Goal: Task Accomplishment & Management: Manage account settings

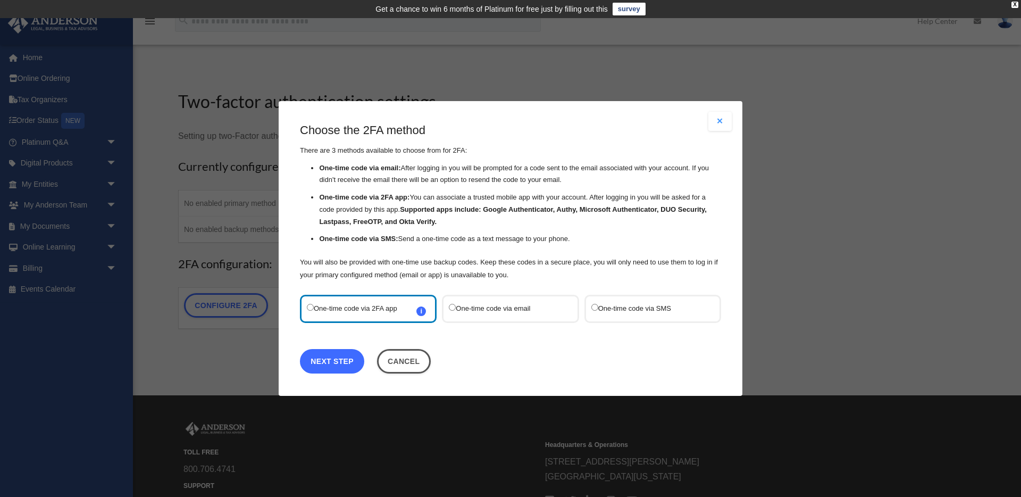
click at [326, 364] on link "Next Step" at bounding box center [332, 361] width 64 height 24
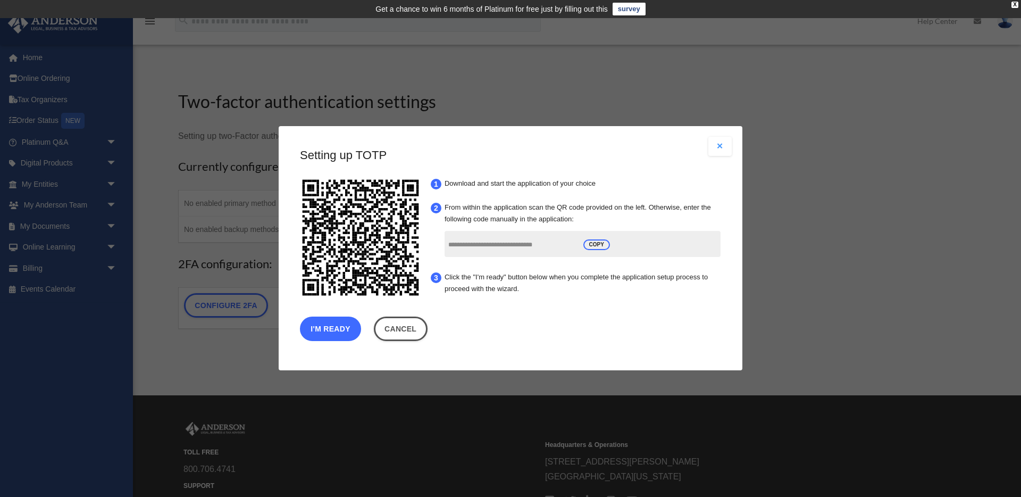
click at [335, 319] on button "I'm Ready" at bounding box center [330, 329] width 61 height 24
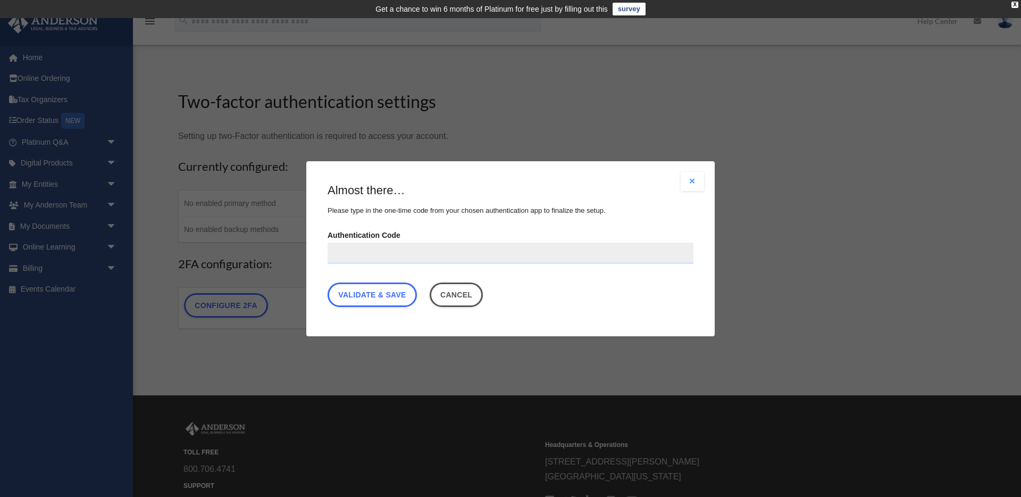
click at [393, 258] on input "Authentication Code" at bounding box center [511, 252] width 366 height 21
click at [465, 298] on button "Cancel" at bounding box center [457, 294] width 54 height 24
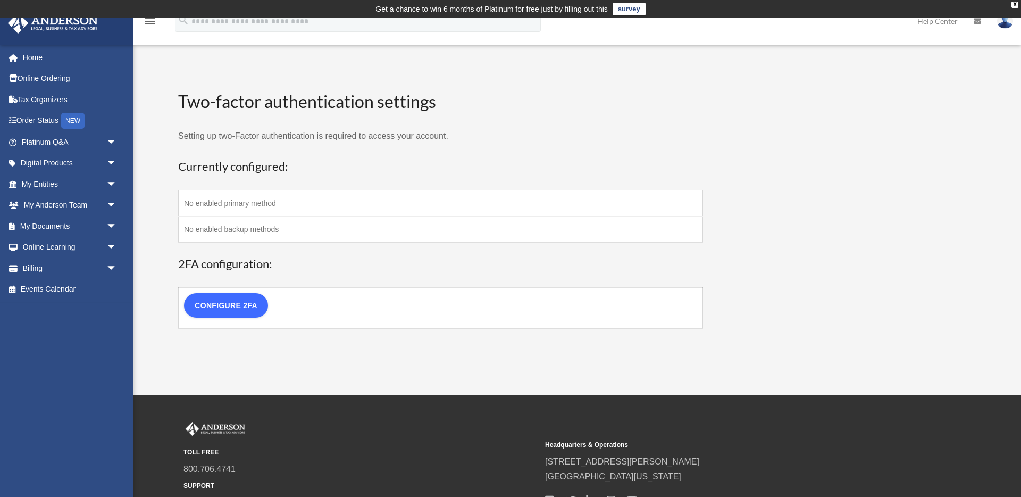
click at [228, 303] on link "Configure 2FA" at bounding box center [226, 305] width 84 height 24
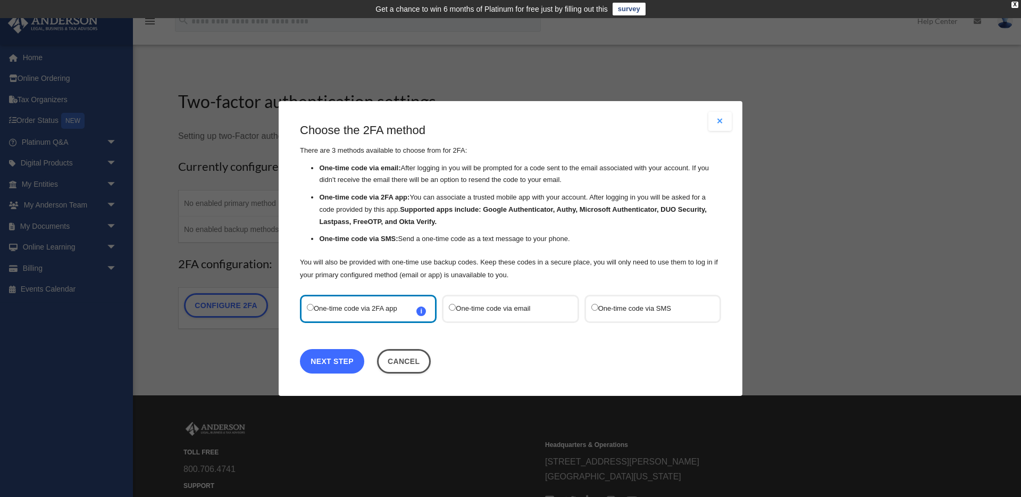
click at [326, 357] on link "Next Step" at bounding box center [332, 361] width 64 height 24
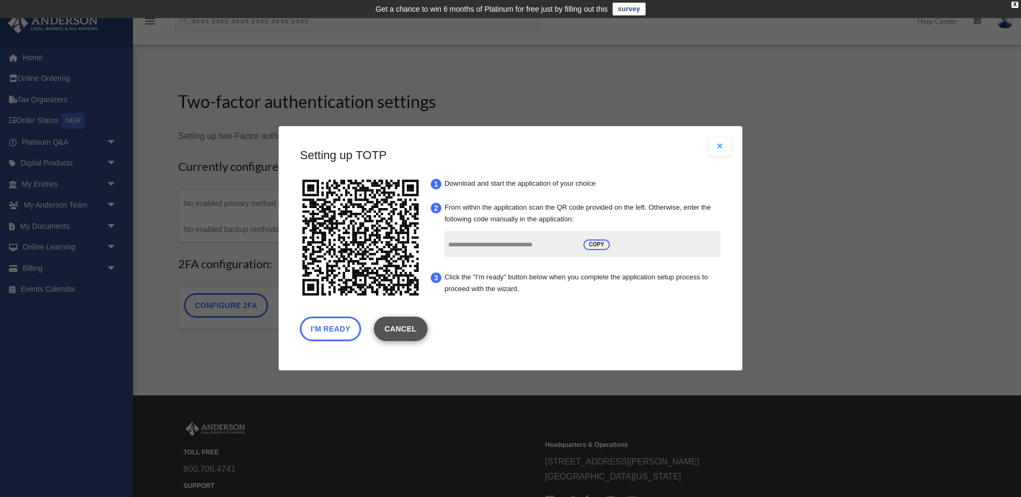
click at [403, 330] on link "Cancel" at bounding box center [401, 329] width 54 height 24
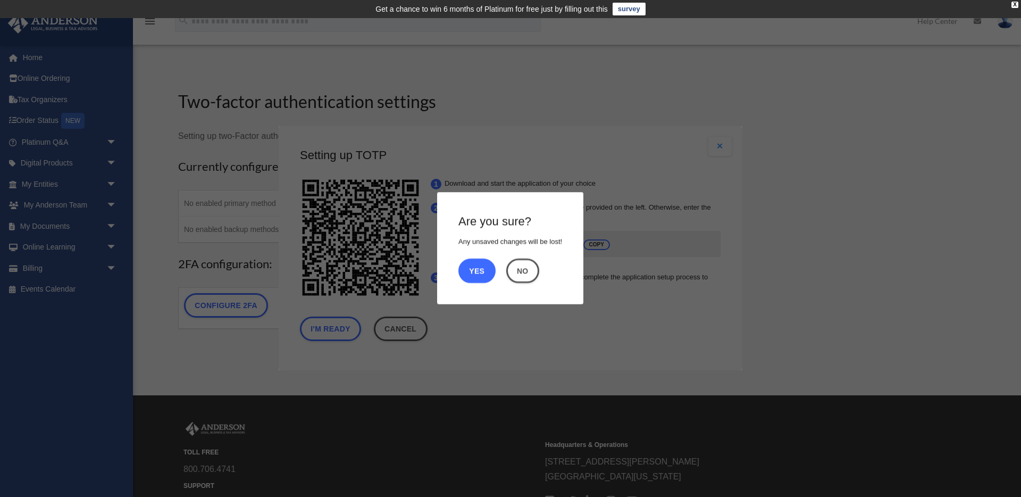
click at [481, 264] on button "Yes" at bounding box center [477, 271] width 37 height 24
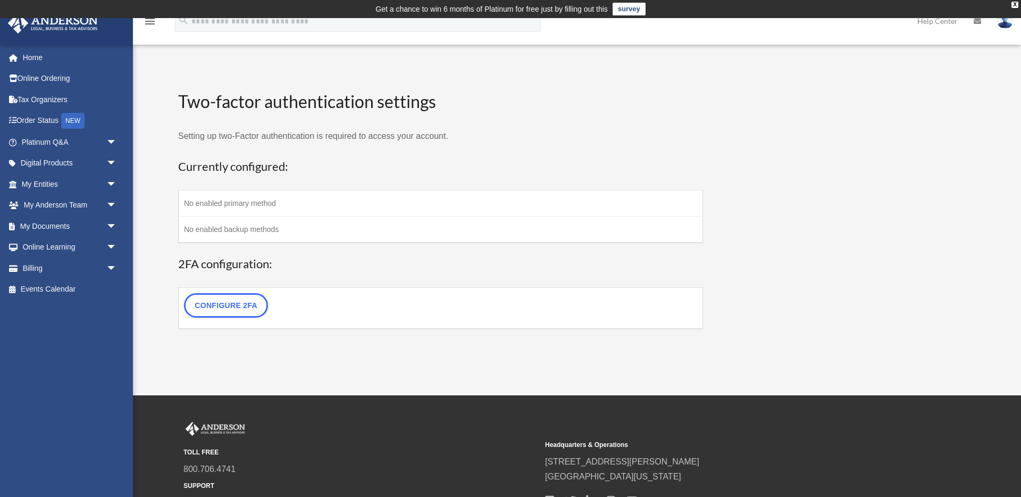
click at [239, 204] on td "No enabled primary method" at bounding box center [441, 203] width 525 height 26
click at [249, 223] on td "No enabled backup methods" at bounding box center [441, 229] width 525 height 27
click at [229, 307] on link "Configure 2FA" at bounding box center [226, 305] width 84 height 24
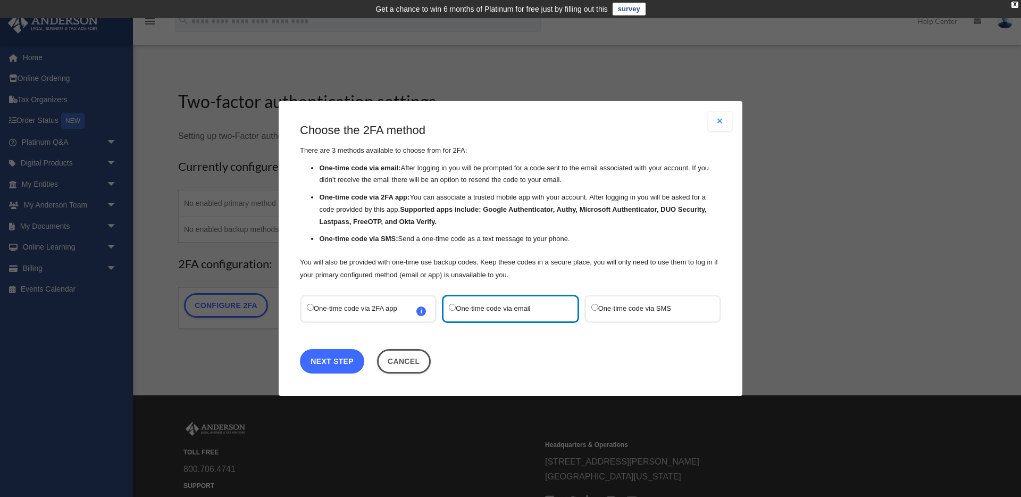
click at [336, 363] on link "Next Step" at bounding box center [332, 361] width 64 height 24
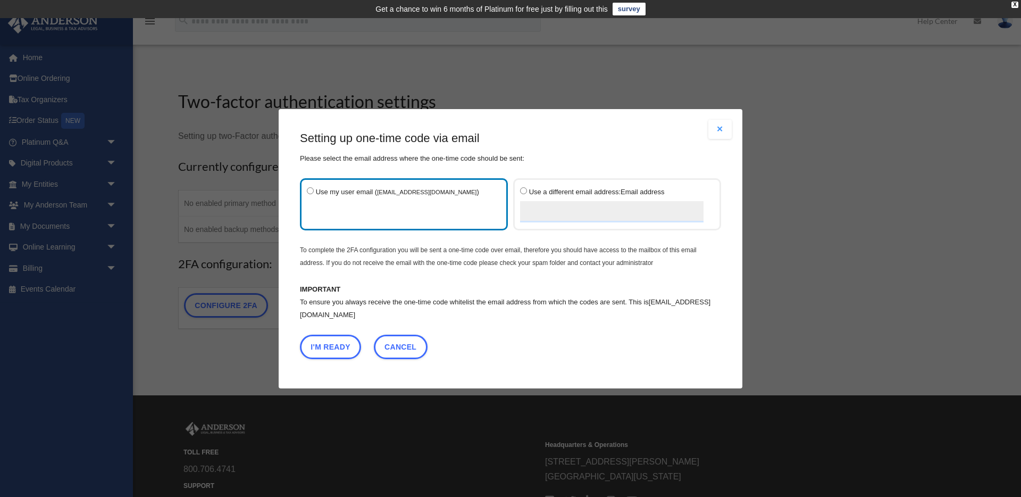
click at [356, 217] on label "Use my user email ( mariomartina09@yahoo.com )" at bounding box center [399, 204] width 184 height 38
click at [356, 213] on label "Use my user email ( mariomartina09@yahoo.com )" at bounding box center [399, 204] width 184 height 38
click at [377, 204] on label "Use my user email ( mariomartina09@yahoo.com )" at bounding box center [399, 204] width 184 height 38
click at [327, 348] on button "I'm Ready" at bounding box center [330, 346] width 61 height 24
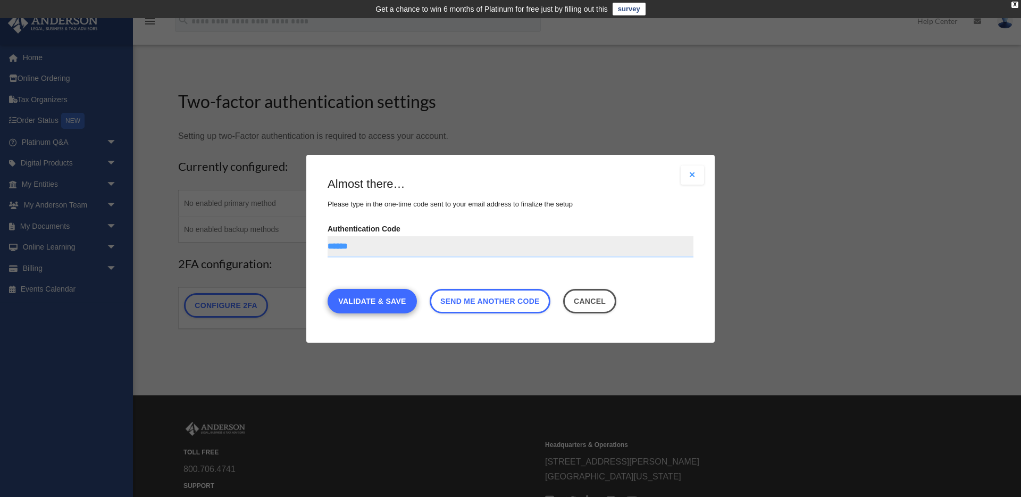
type input "******"
click at [348, 301] on link "Validate & Save" at bounding box center [372, 300] width 89 height 24
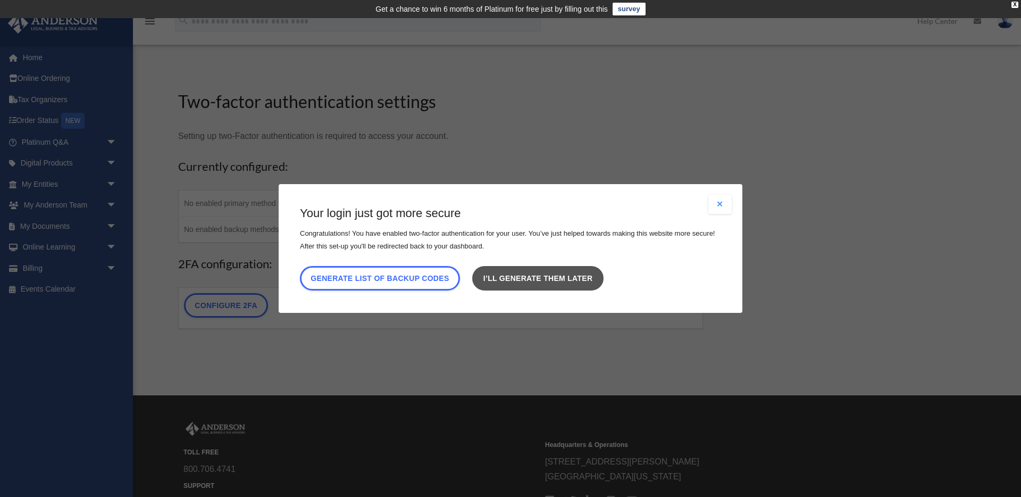
click at [542, 274] on link "I’ll generate them later" at bounding box center [537, 278] width 131 height 24
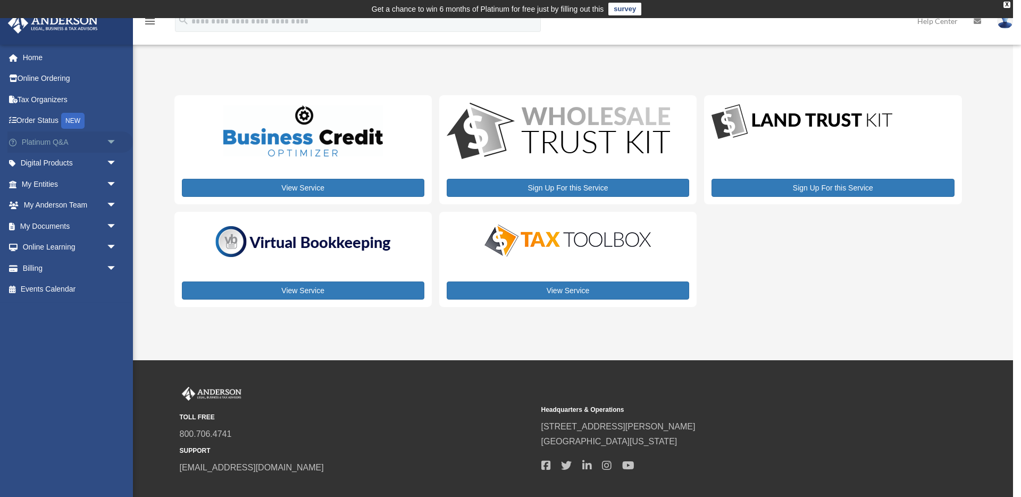
click at [114, 139] on span "arrow_drop_down" at bounding box center [116, 142] width 21 height 22
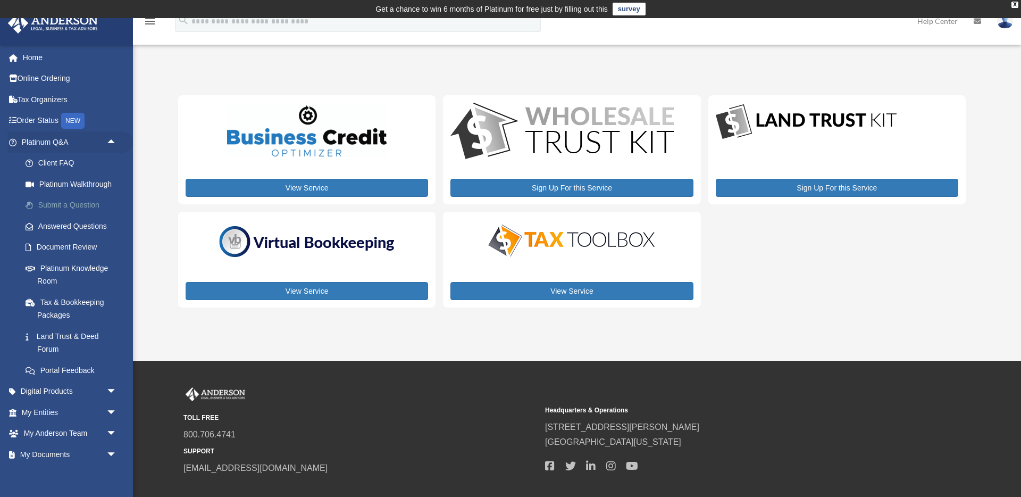
click at [55, 202] on link "Submit a Question" at bounding box center [74, 205] width 118 height 21
click at [59, 203] on link "Submit a Question" at bounding box center [74, 205] width 118 height 21
click at [54, 204] on link "Submit a Question" at bounding box center [74, 205] width 118 height 21
click at [53, 204] on link "Submit a Question" at bounding box center [74, 205] width 118 height 21
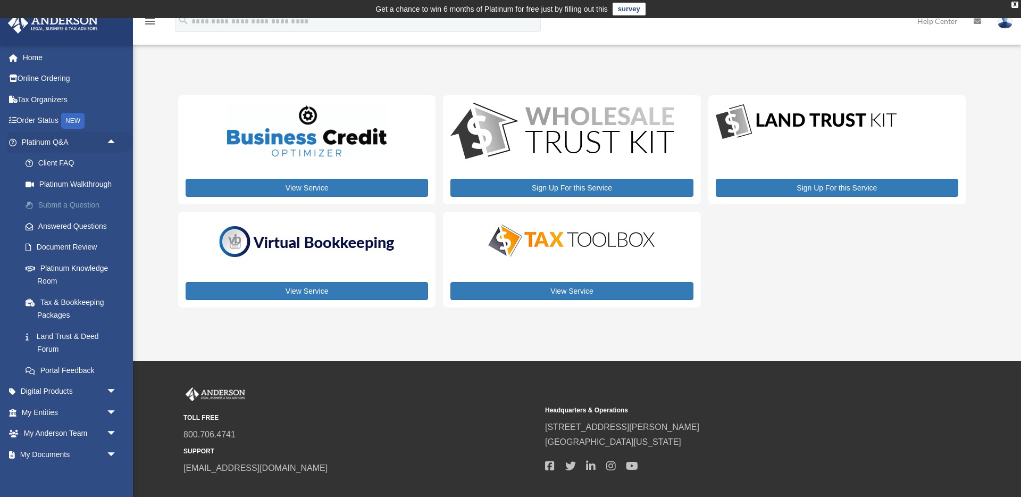
click at [53, 204] on link "Submit a Question" at bounding box center [74, 205] width 118 height 21
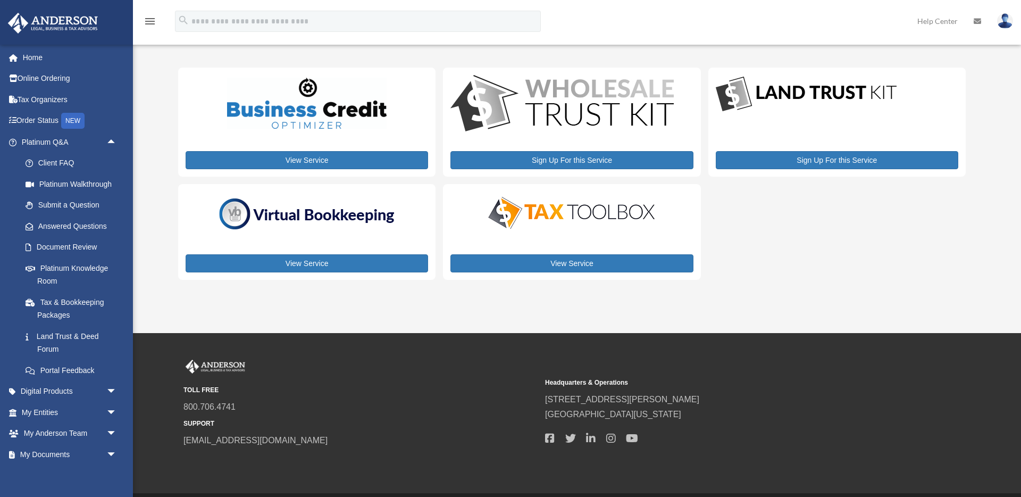
scroll to position [31, 0]
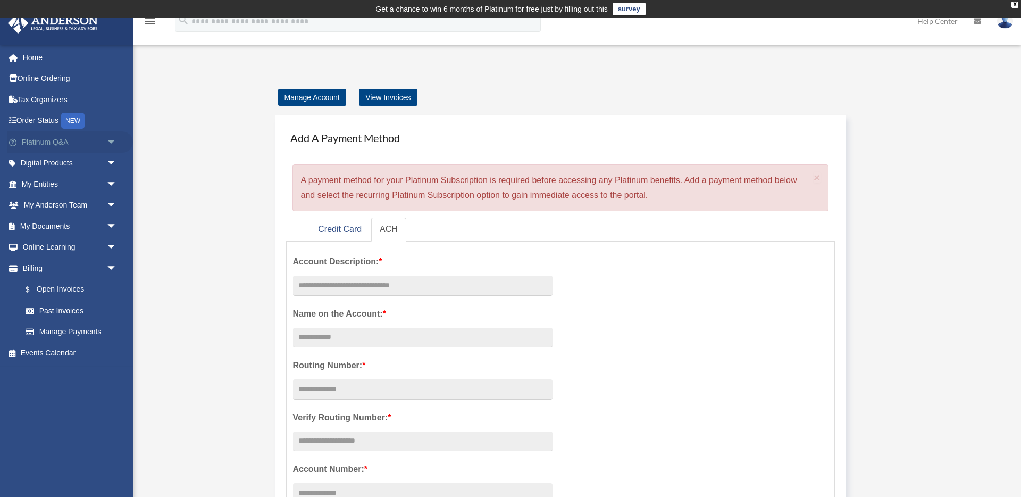
click at [112, 140] on span "arrow_drop_down" at bounding box center [116, 142] width 21 height 22
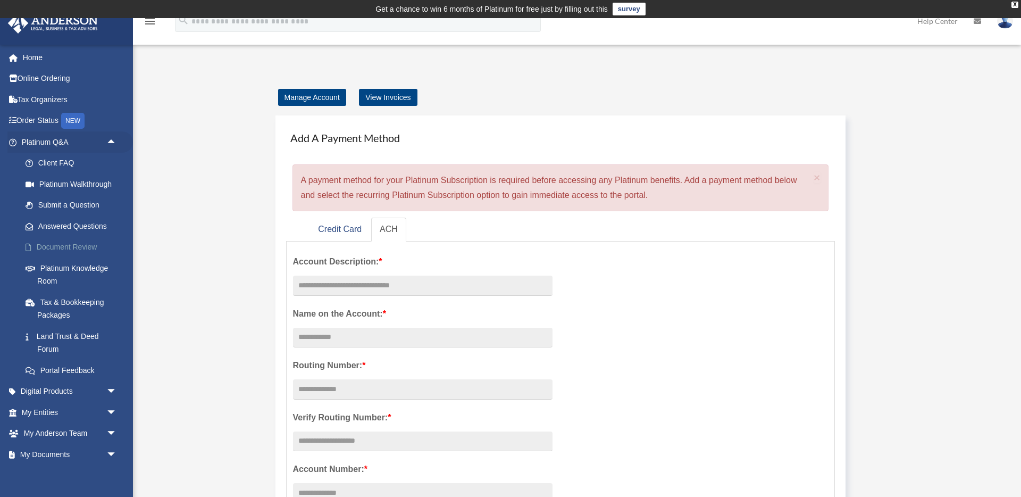
click at [64, 245] on link "Document Review" at bounding box center [74, 247] width 118 height 21
click at [55, 247] on link "Document Review" at bounding box center [74, 247] width 118 height 21
click at [61, 247] on link "Document Review" at bounding box center [74, 247] width 118 height 21
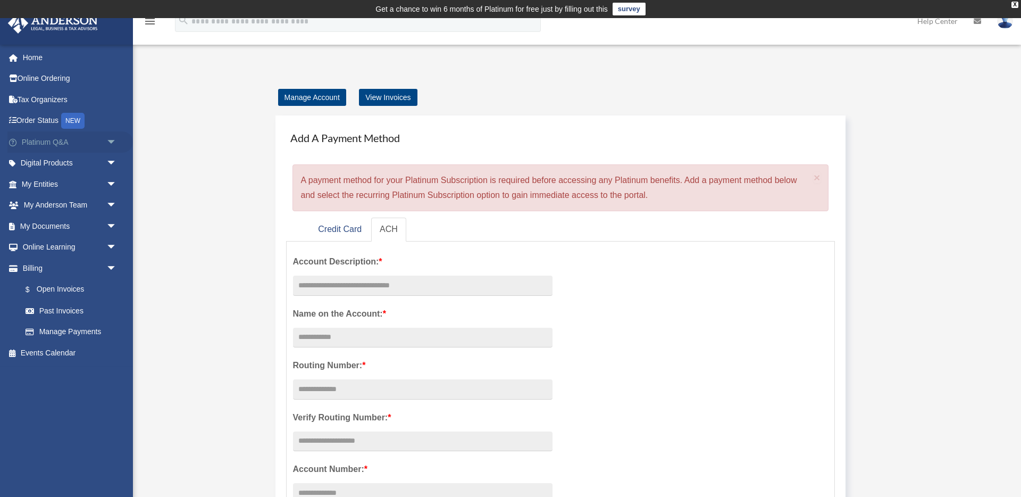
click at [116, 137] on span "arrow_drop_down" at bounding box center [116, 142] width 21 height 22
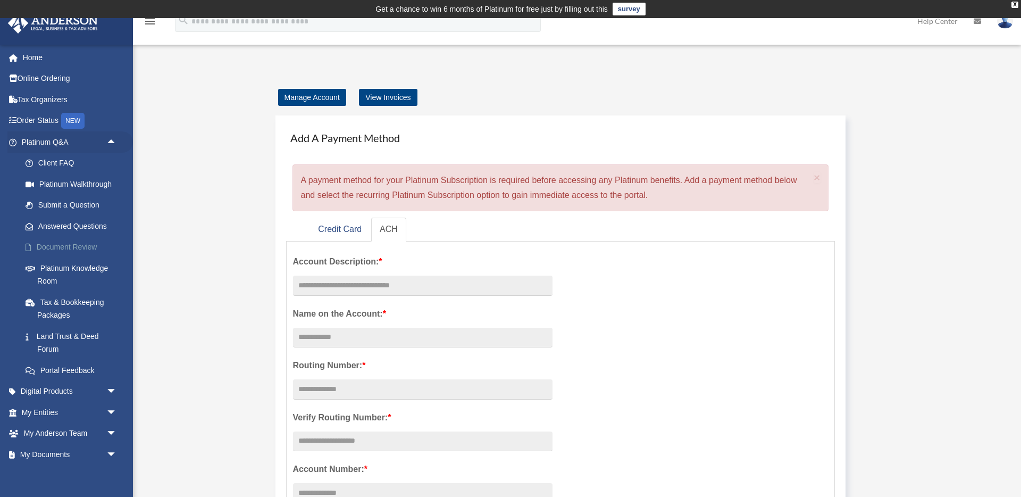
click at [62, 244] on link "Document Review" at bounding box center [74, 247] width 118 height 21
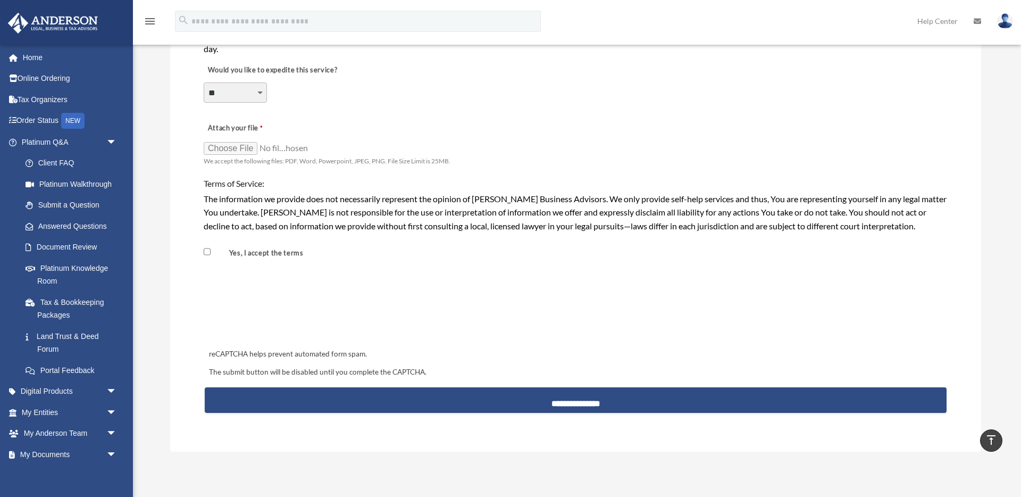
scroll to position [834, 0]
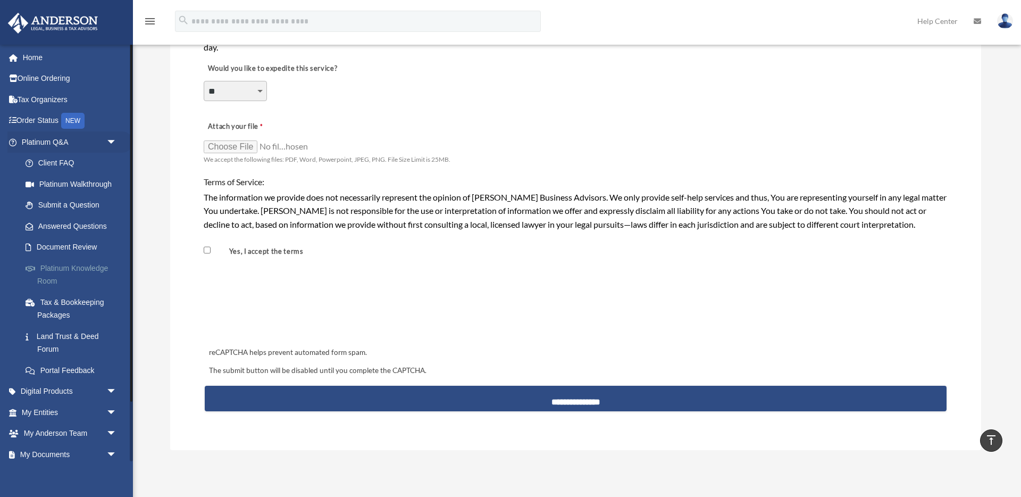
click at [79, 268] on link "Platinum Knowledge Room" at bounding box center [74, 274] width 118 height 34
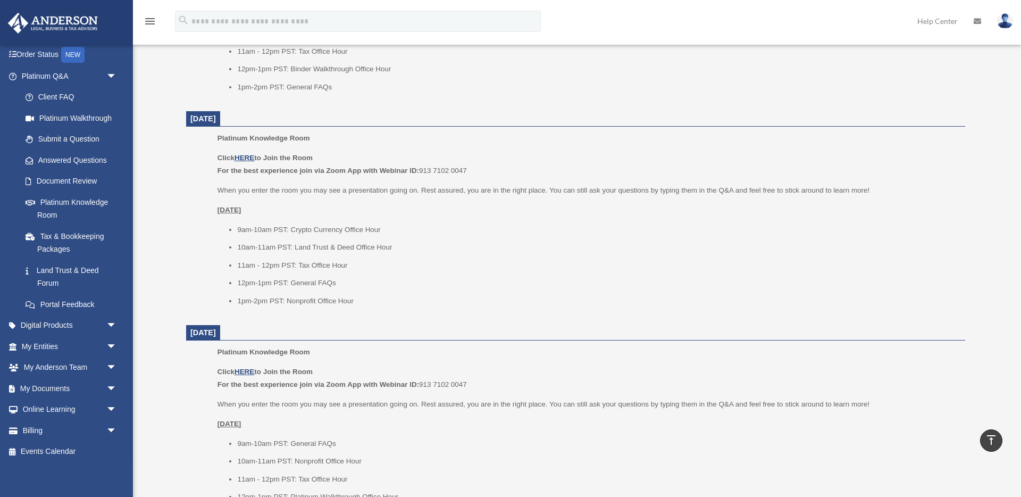
scroll to position [1079, 0]
click at [61, 272] on link "Land Trust & Deed Forum" at bounding box center [74, 277] width 118 height 34
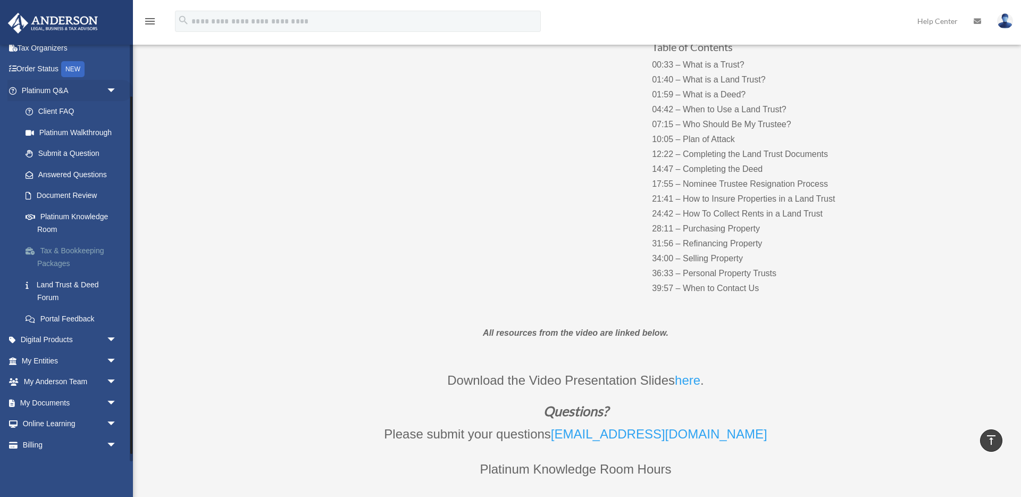
scroll to position [61, 0]
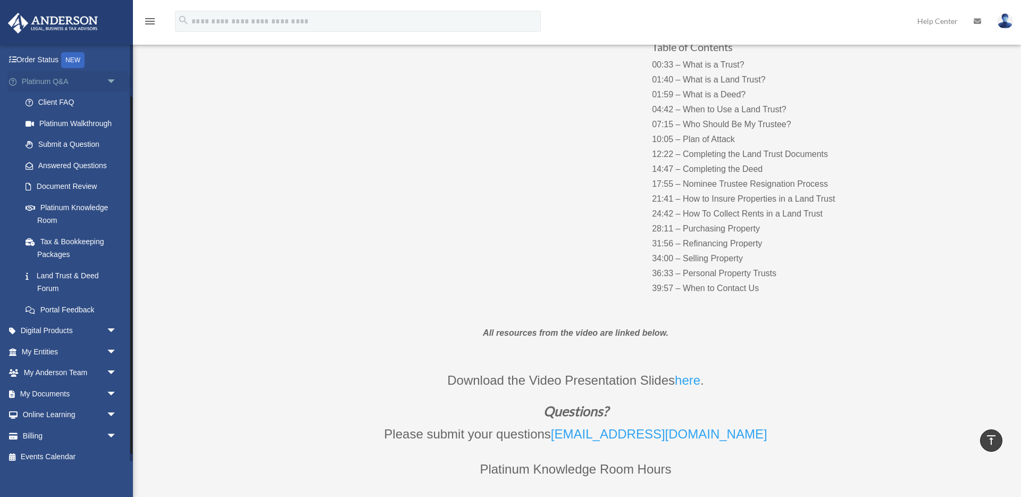
click at [112, 79] on span "arrow_drop_down" at bounding box center [116, 82] width 21 height 22
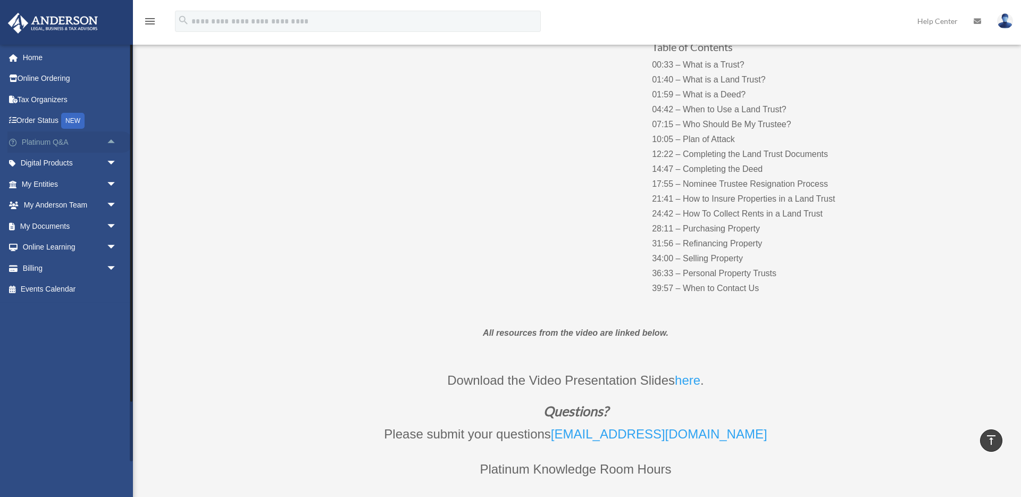
scroll to position [0, 0]
click at [112, 162] on span "arrow_drop_down" at bounding box center [116, 164] width 21 height 22
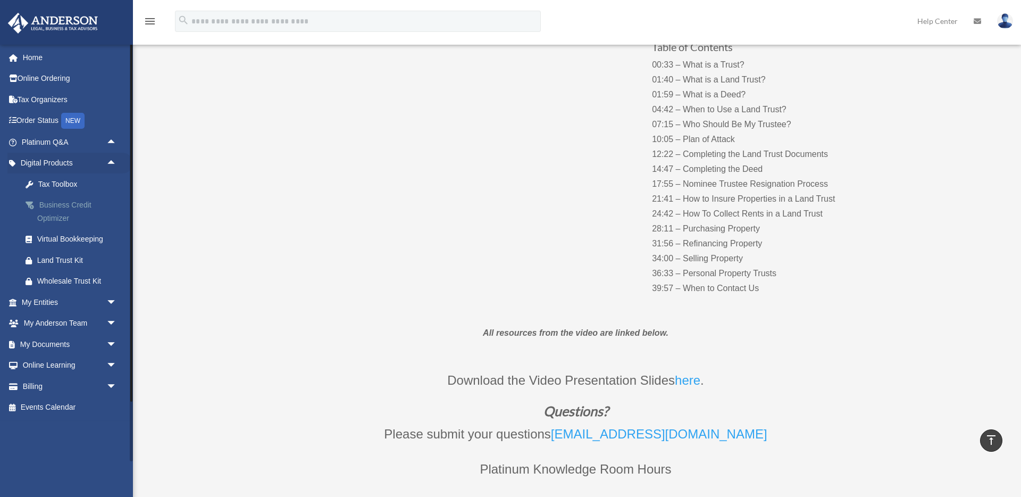
click at [66, 203] on div "Business Credit Optimizer" at bounding box center [78, 211] width 82 height 26
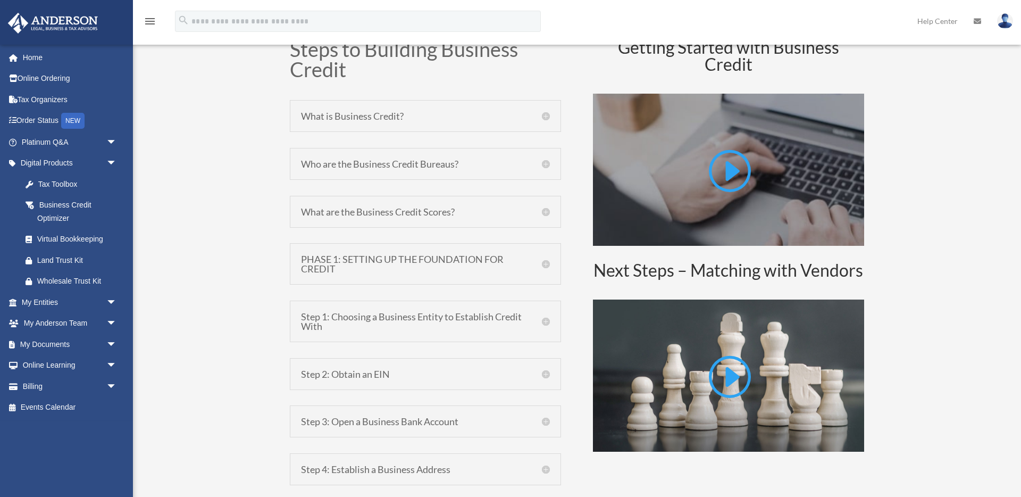
scroll to position [573, 0]
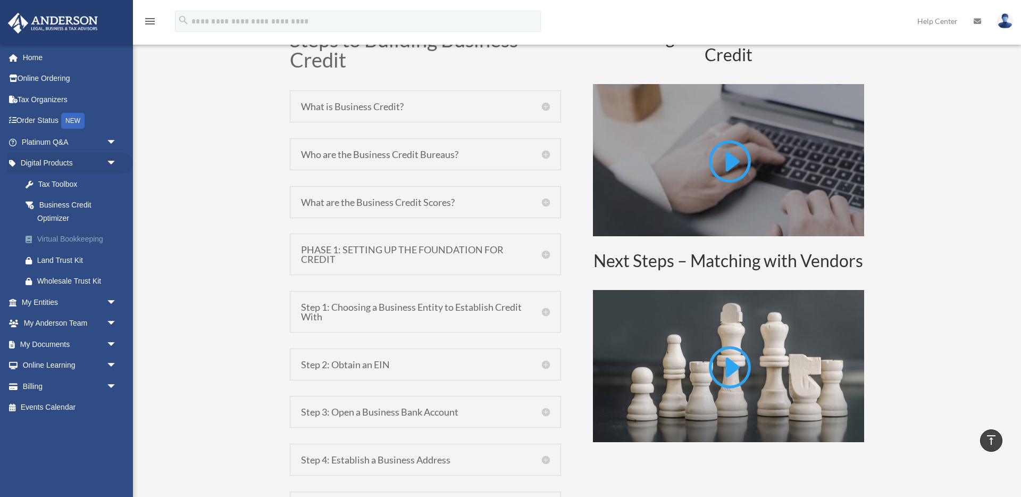
click at [65, 241] on div "Virtual Bookkeeping" at bounding box center [78, 238] width 82 height 13
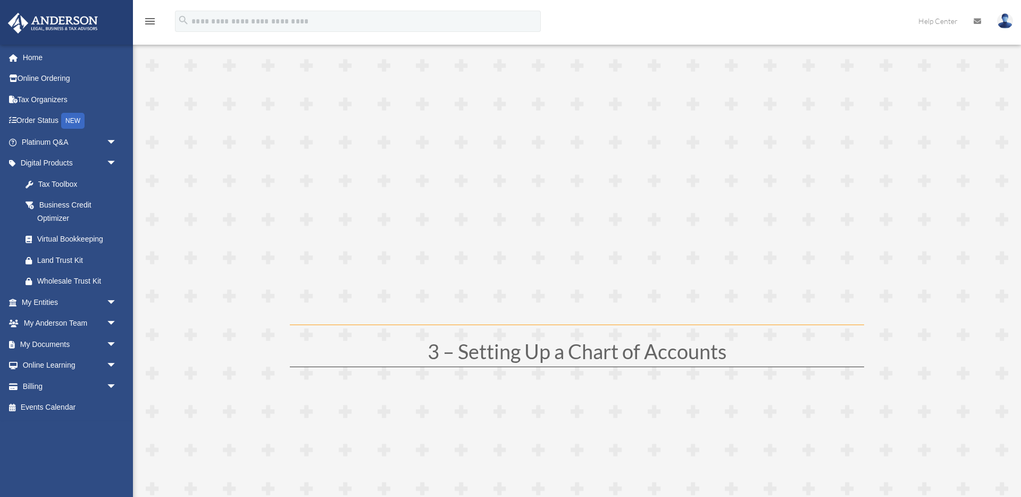
scroll to position [642, 0]
click at [63, 180] on div "Tax Toolbox" at bounding box center [78, 184] width 82 height 13
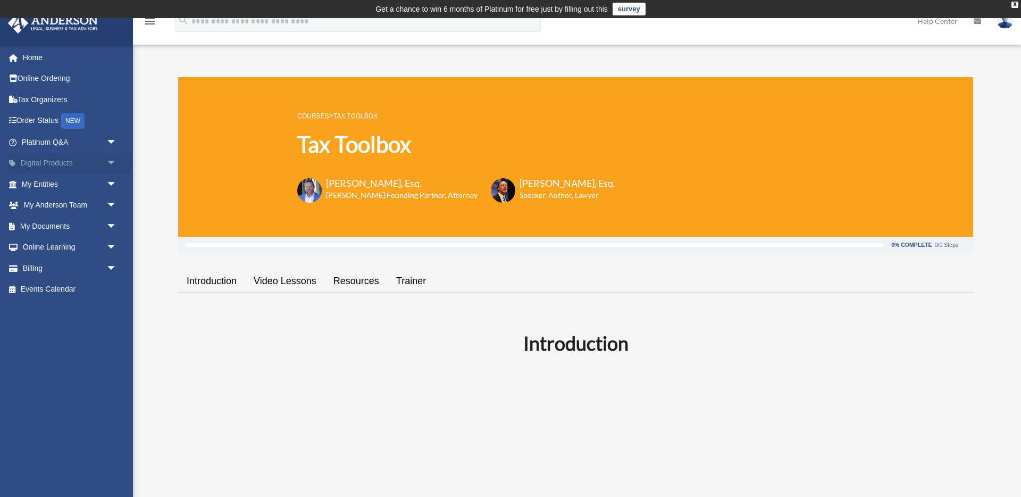
click at [113, 161] on span "arrow_drop_down" at bounding box center [116, 164] width 21 height 22
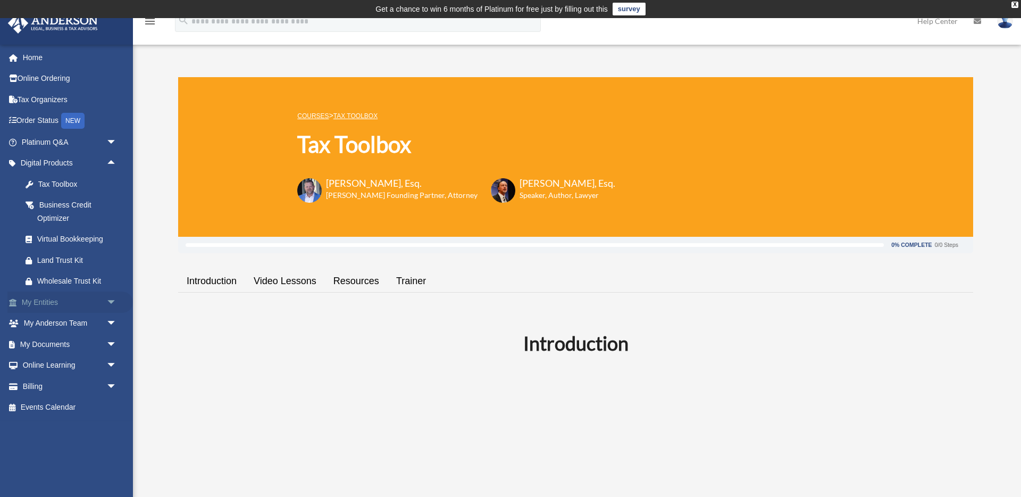
click at [110, 299] on span "arrow_drop_down" at bounding box center [116, 303] width 21 height 22
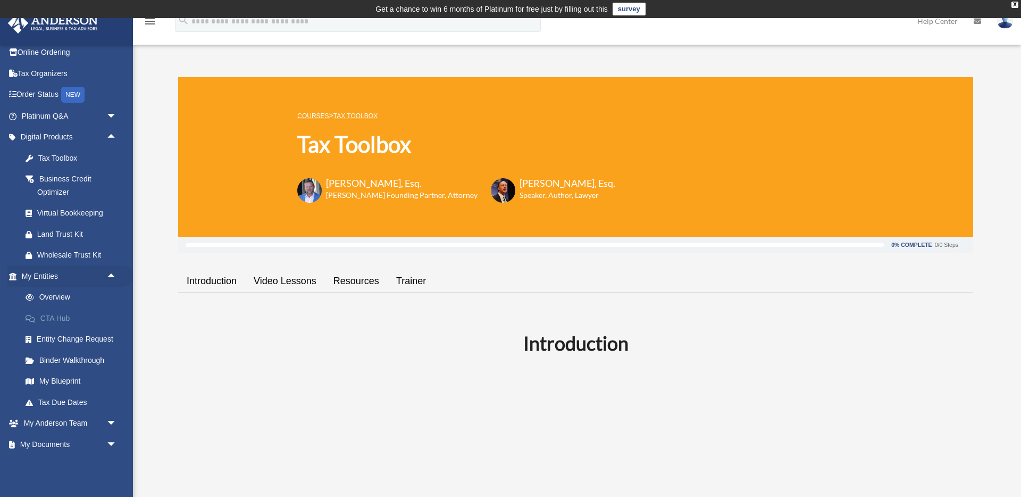
scroll to position [34, 0]
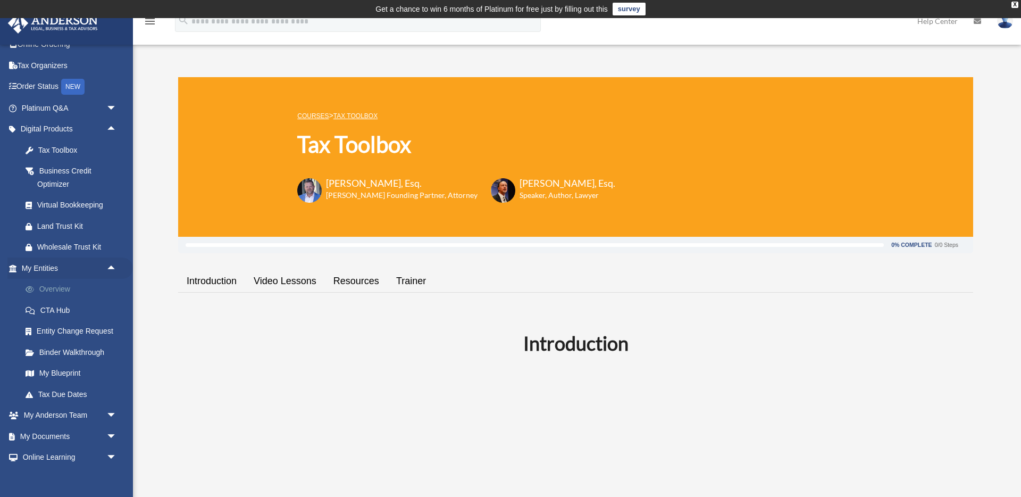
click at [53, 290] on link "Overview" at bounding box center [74, 289] width 118 height 21
click at [33, 292] on span at bounding box center [35, 289] width 8 height 7
click at [32, 292] on span at bounding box center [35, 289] width 8 height 7
click at [52, 297] on link "Overview" at bounding box center [74, 289] width 118 height 21
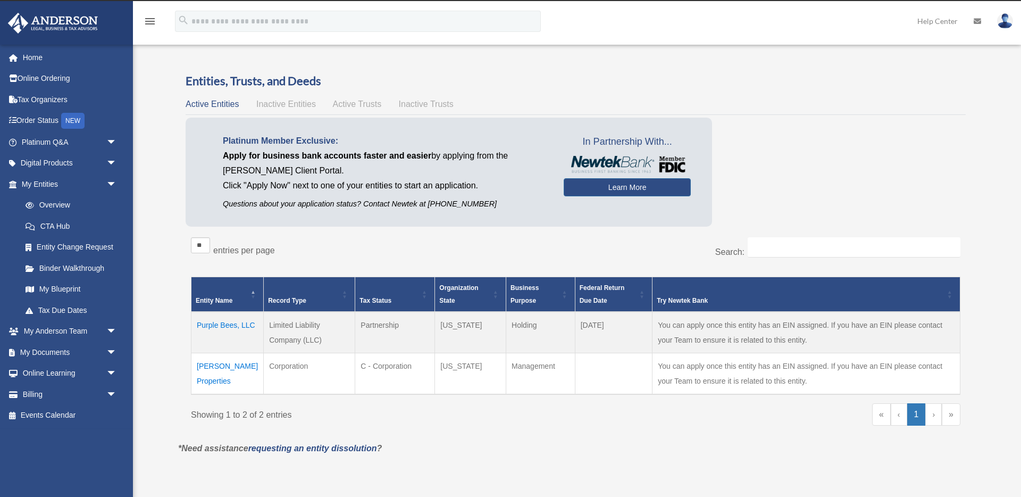
scroll to position [15, 0]
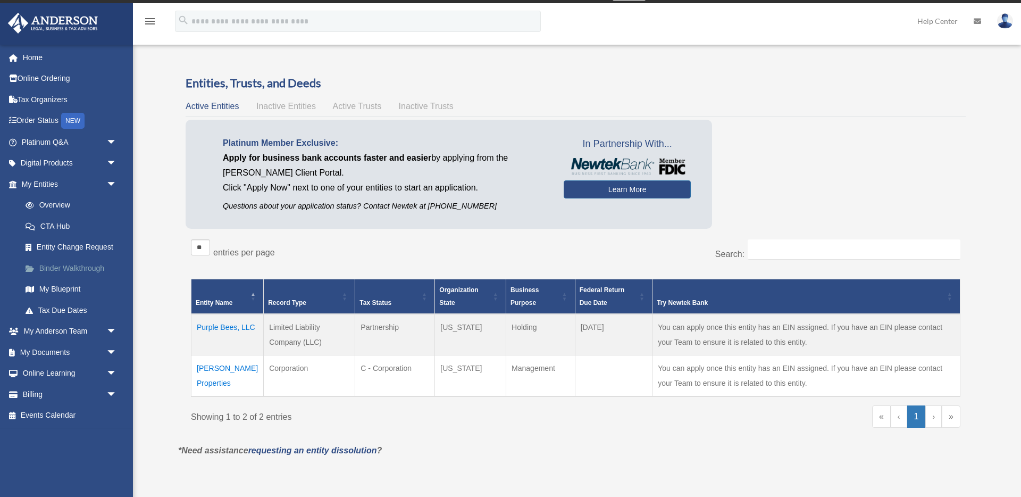
click at [60, 266] on link "Binder Walkthrough" at bounding box center [74, 267] width 118 height 21
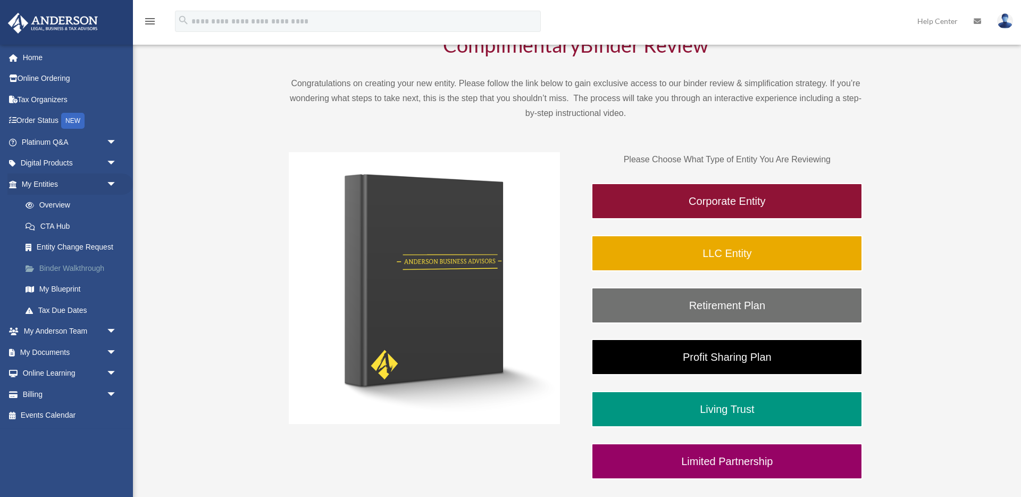
scroll to position [122, 0]
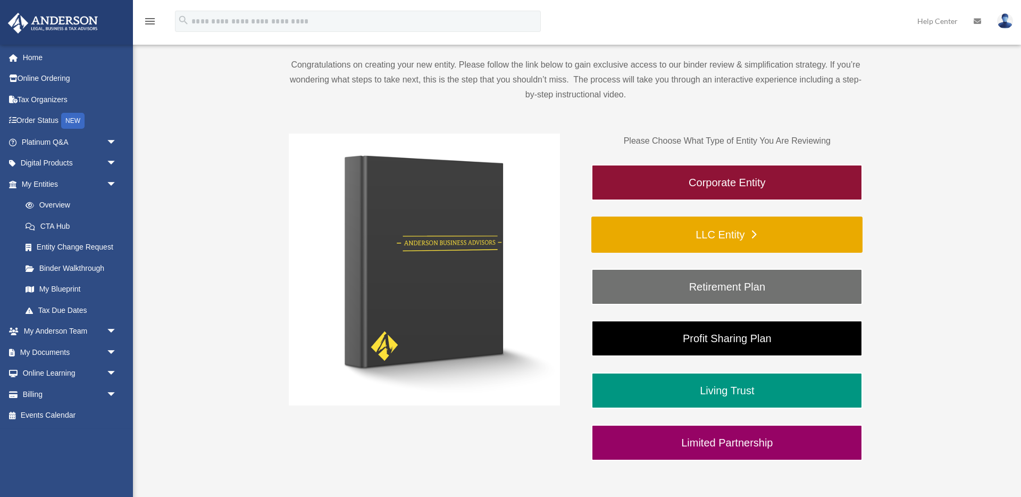
click at [729, 231] on link "LLC Entity" at bounding box center [727, 235] width 271 height 36
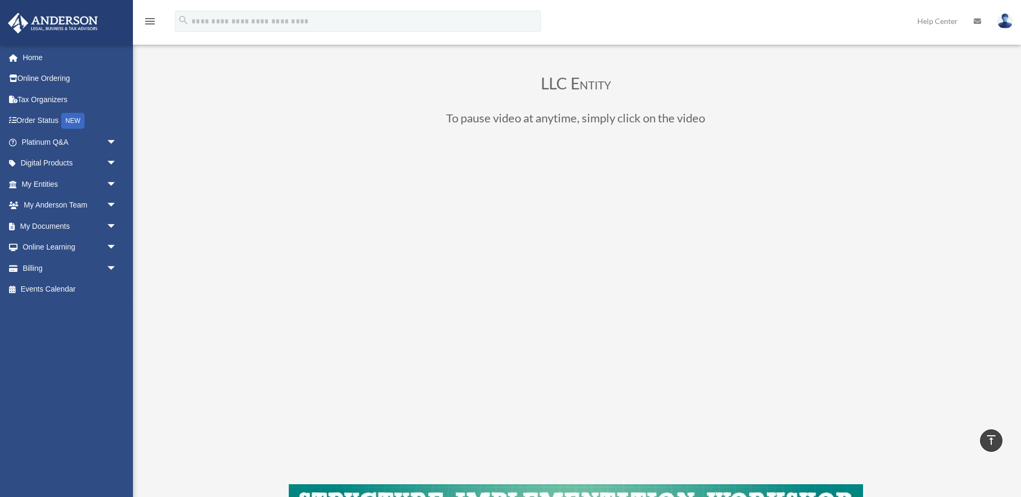
scroll to position [16, 0]
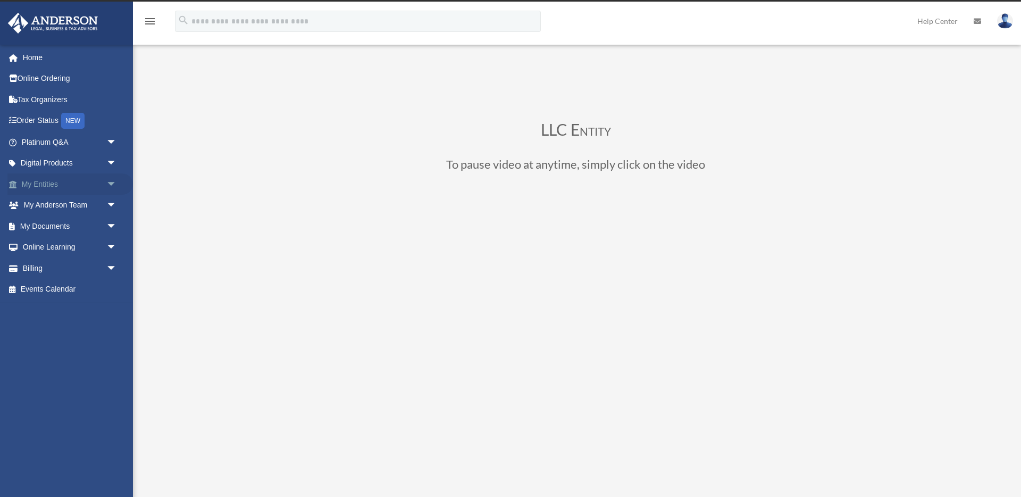
click at [106, 181] on span "arrow_drop_down" at bounding box center [116, 184] width 21 height 22
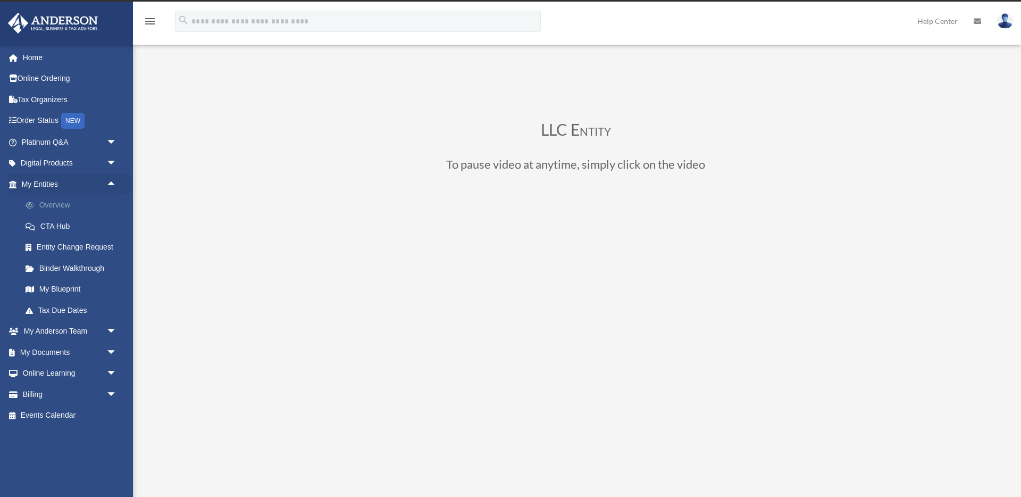
click at [59, 206] on link "Overview" at bounding box center [74, 205] width 118 height 21
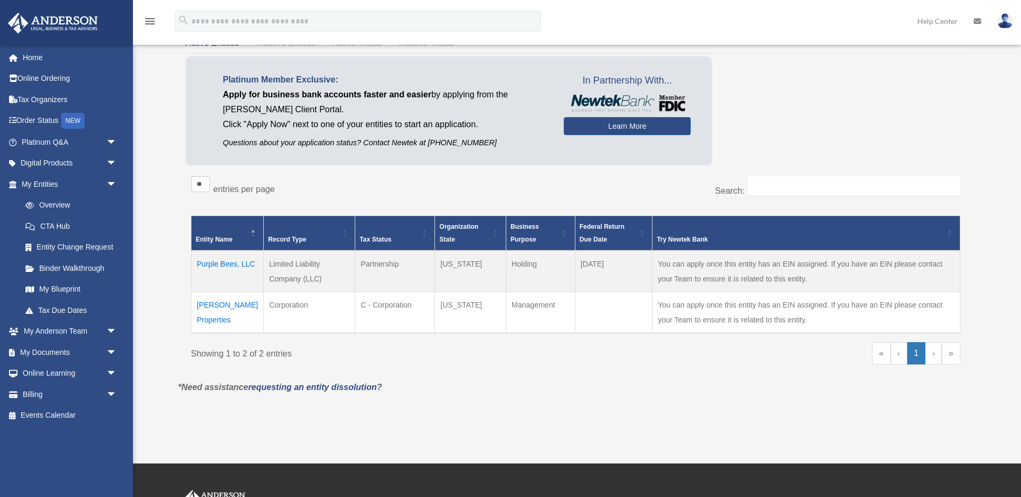
scroll to position [84, 0]
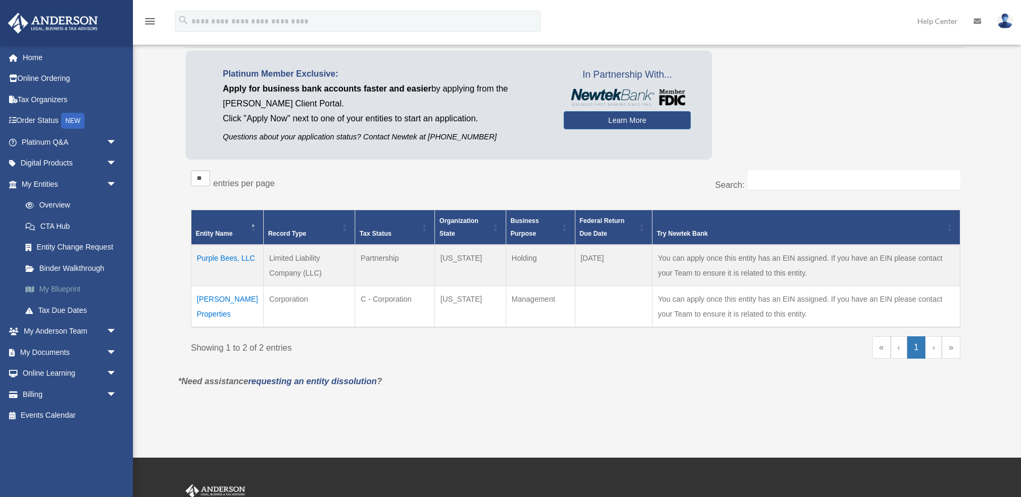
click at [67, 289] on link "My Blueprint" at bounding box center [74, 289] width 118 height 21
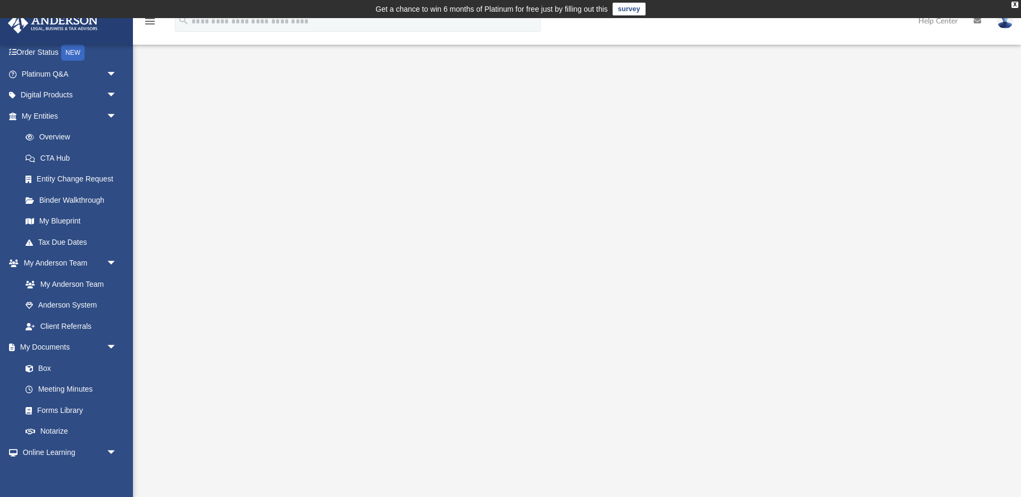
scroll to position [66, 0]
click at [68, 287] on link "My Anderson Team" at bounding box center [74, 285] width 118 height 21
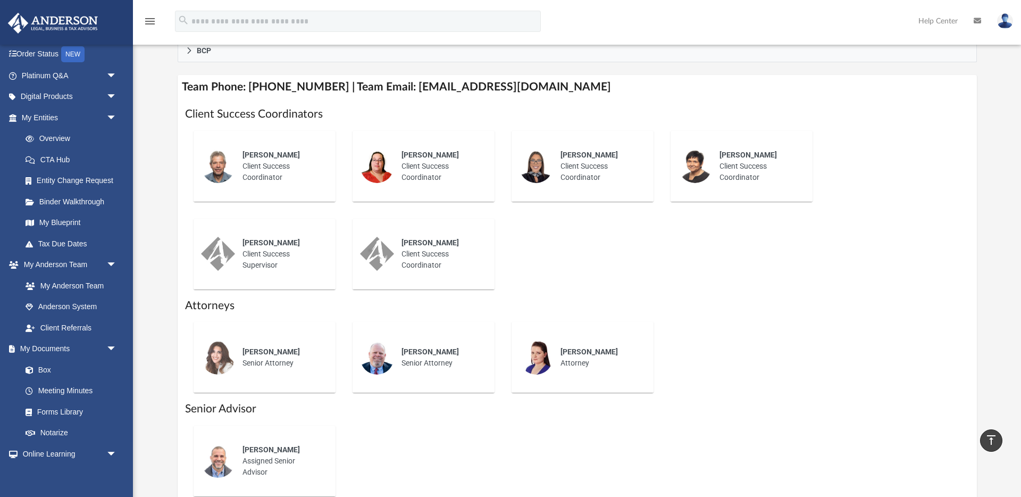
scroll to position [382, 0]
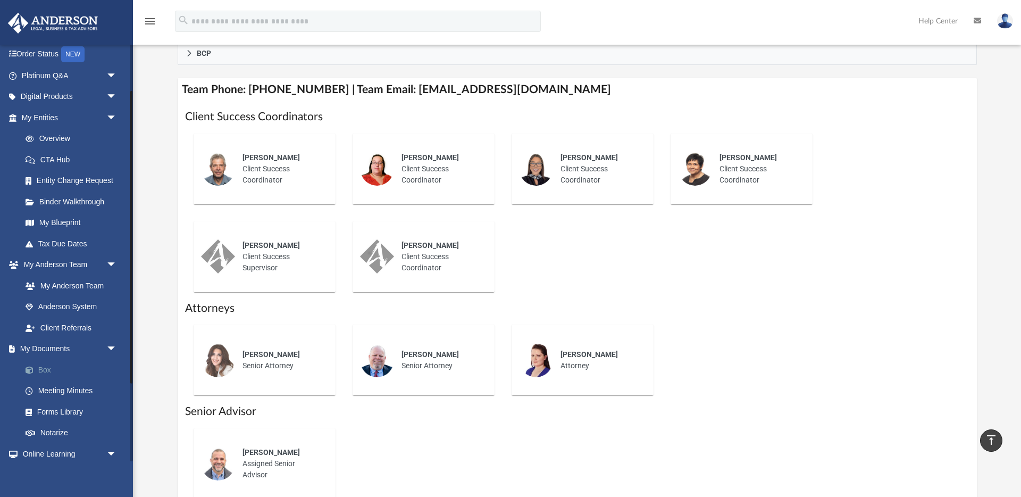
click at [45, 371] on link "Box" at bounding box center [74, 369] width 118 height 21
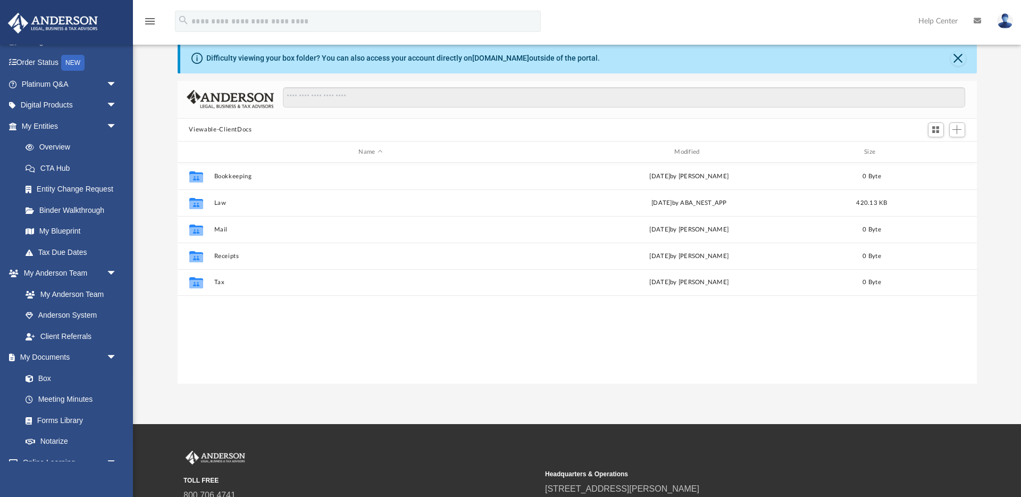
scroll to position [57, 0]
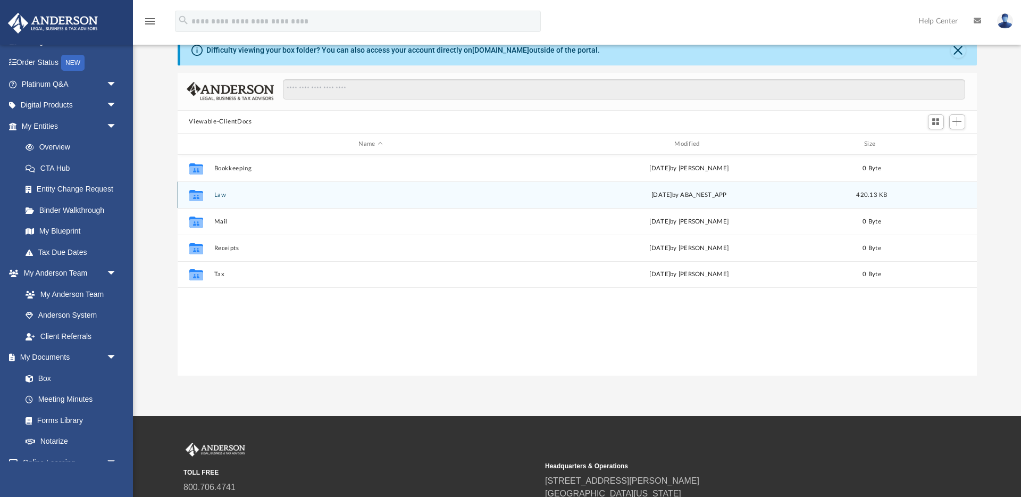
click at [213, 197] on div "Collaborated Folder Law Wed Aug 13 2025 by ABA_NEST_APP 420.13 KB" at bounding box center [578, 194] width 800 height 27
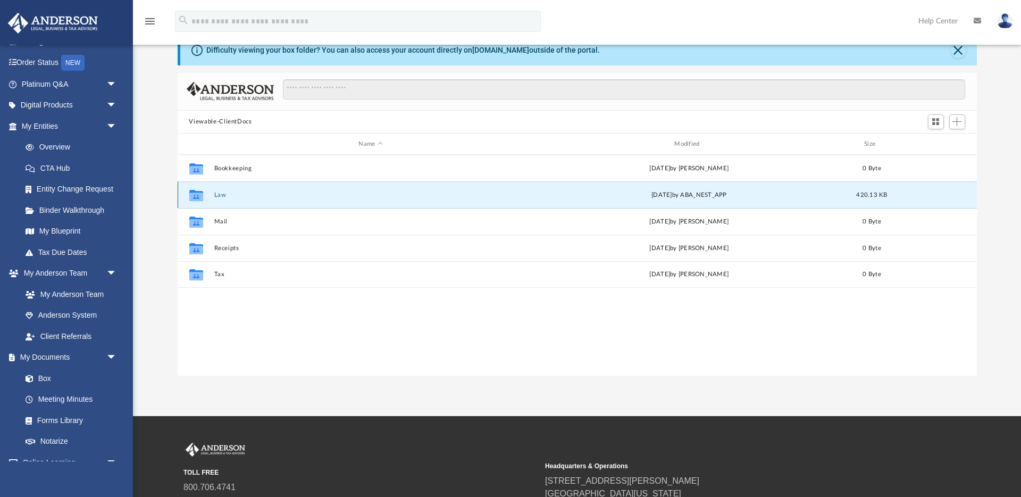
click at [220, 196] on button "Law" at bounding box center [371, 195] width 314 height 7
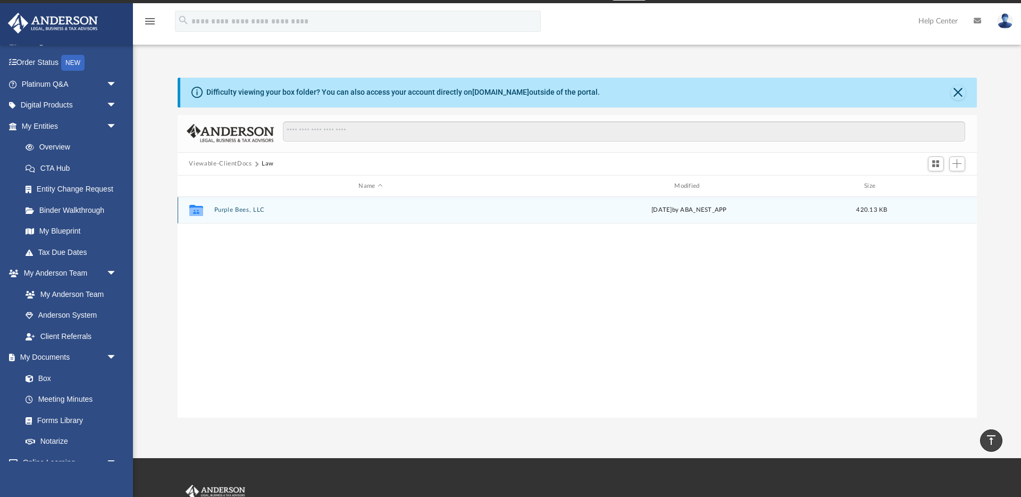
scroll to position [0, 0]
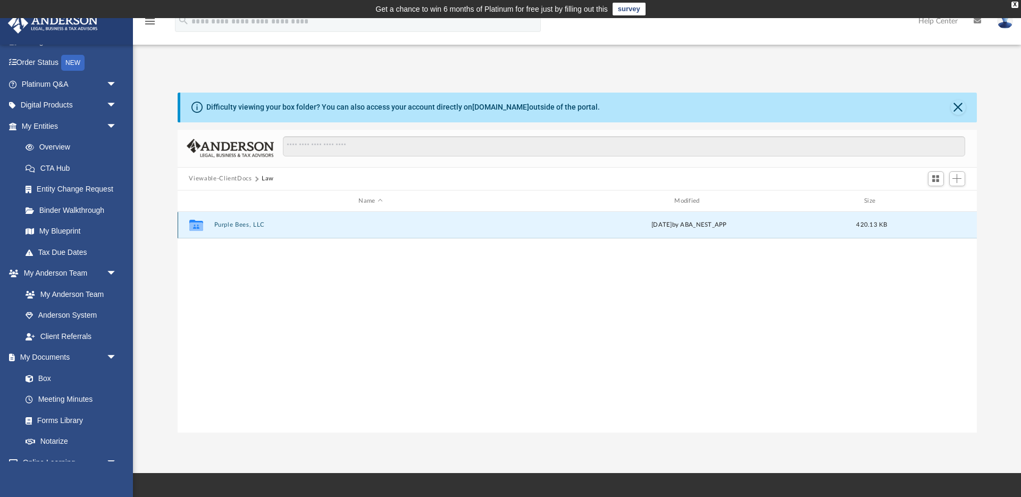
click at [239, 226] on button "Purple Bees, LLC" at bounding box center [371, 225] width 314 height 7
click at [236, 223] on button "Initial Docs" at bounding box center [371, 225] width 314 height 7
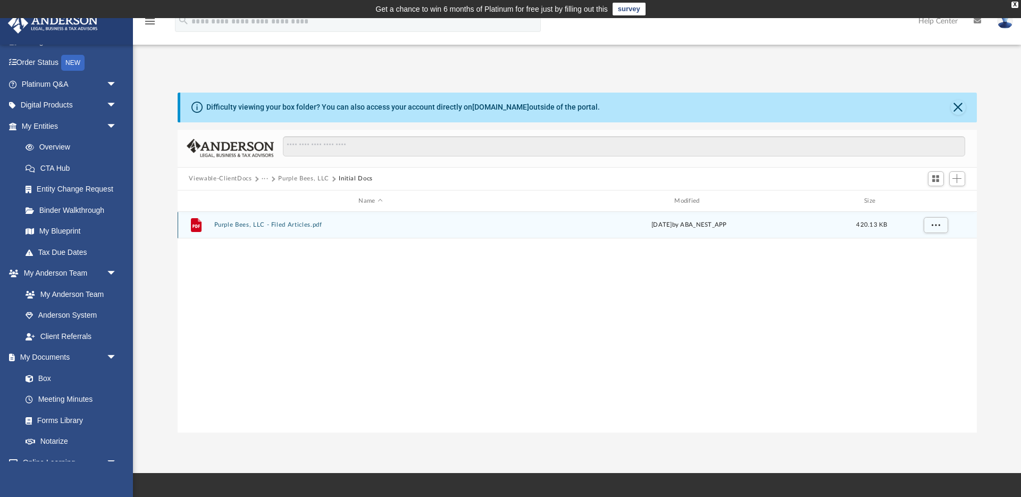
click at [196, 226] on icon "grid" at bounding box center [195, 225] width 11 height 14
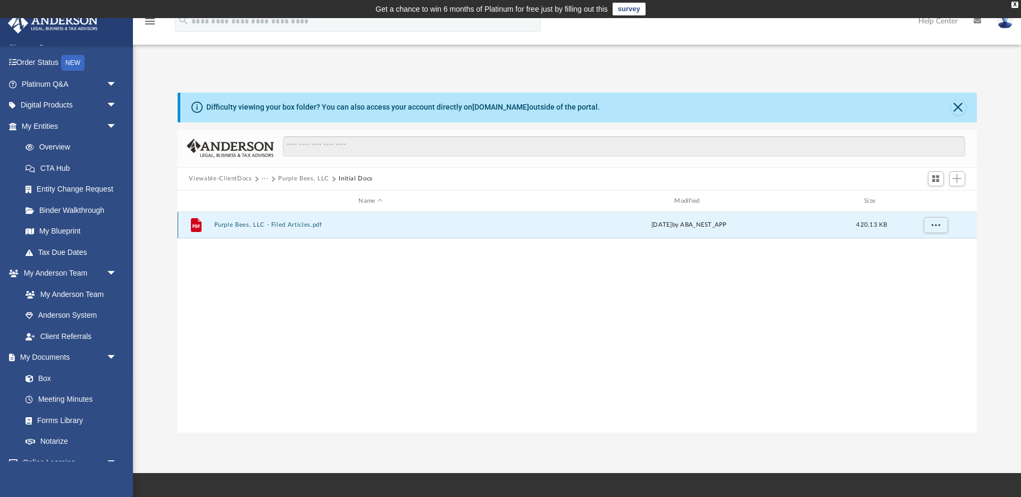
click at [247, 226] on button "Purple Bees, LLC - Filed Articles.pdf" at bounding box center [371, 225] width 314 height 7
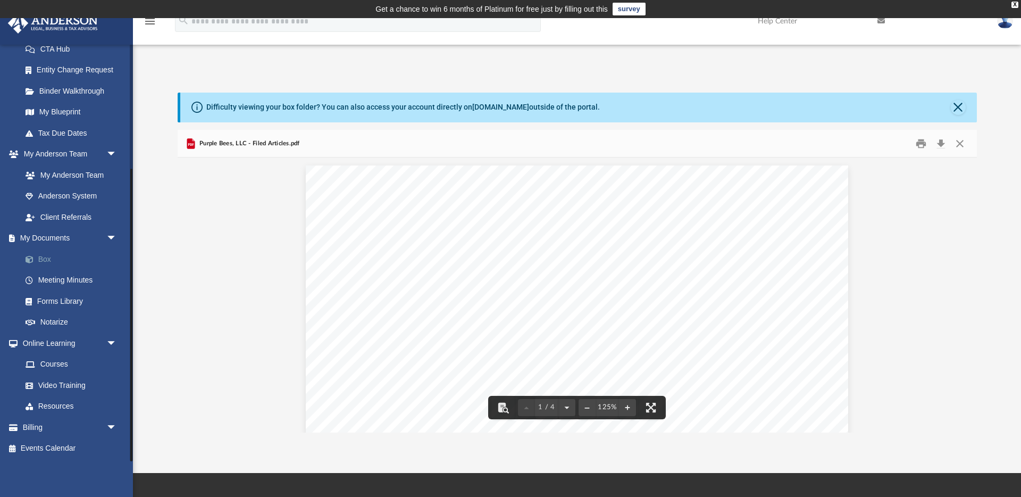
click at [44, 256] on link "Box" at bounding box center [74, 258] width 118 height 21
click at [46, 257] on link "Box" at bounding box center [74, 258] width 118 height 21
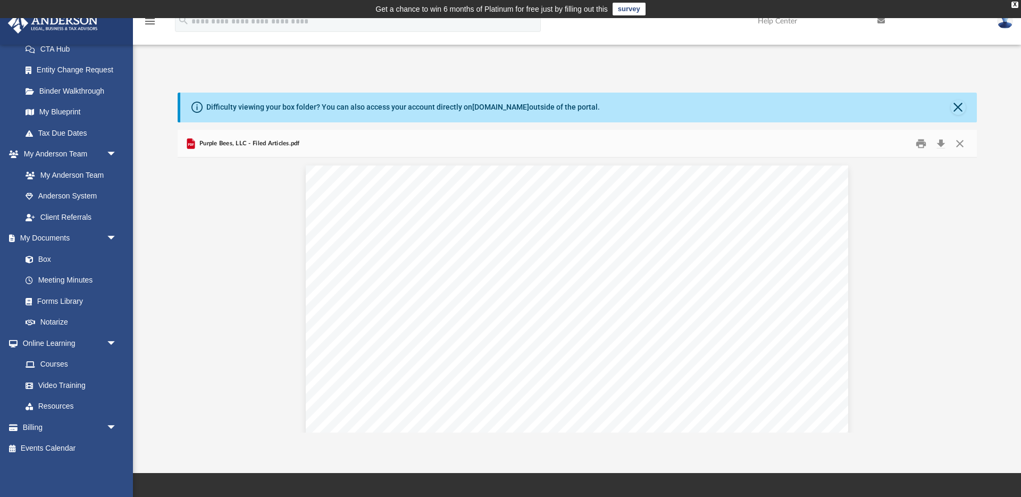
scroll to position [382, 0]
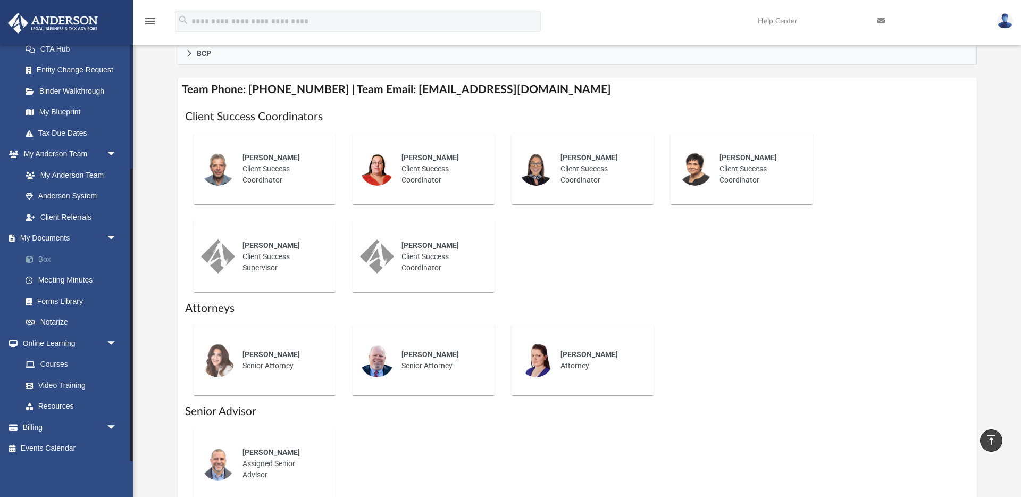
click at [48, 259] on link "Box" at bounding box center [74, 258] width 118 height 21
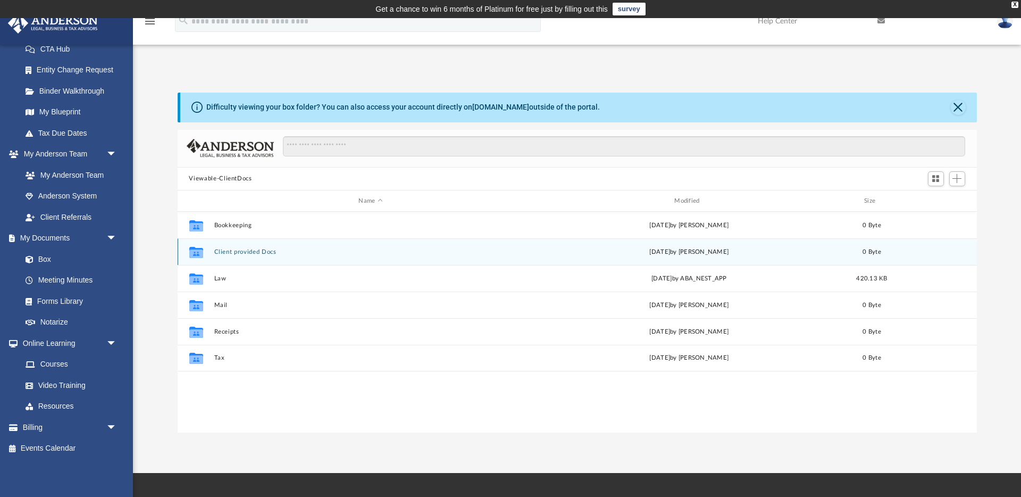
click at [253, 254] on button "Client provided Docs" at bounding box center [371, 251] width 314 height 7
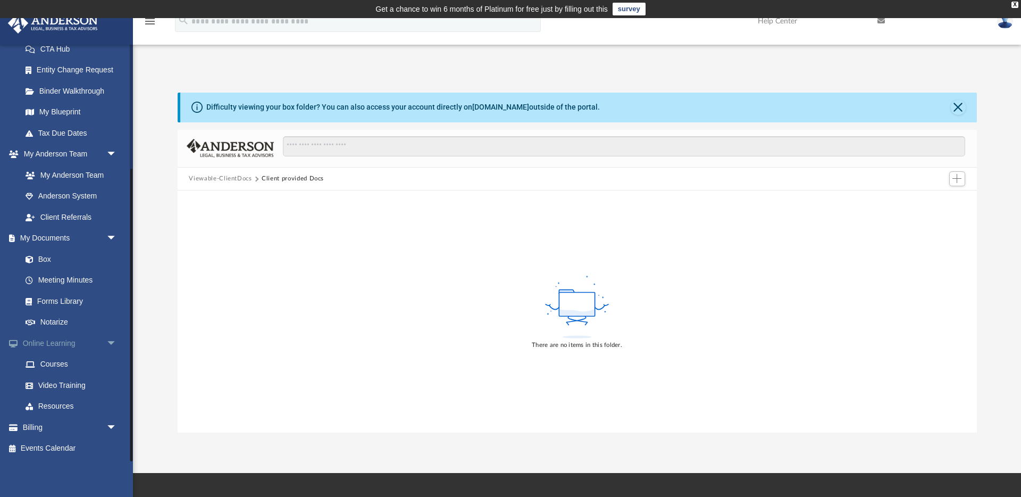
scroll to position [1, 0]
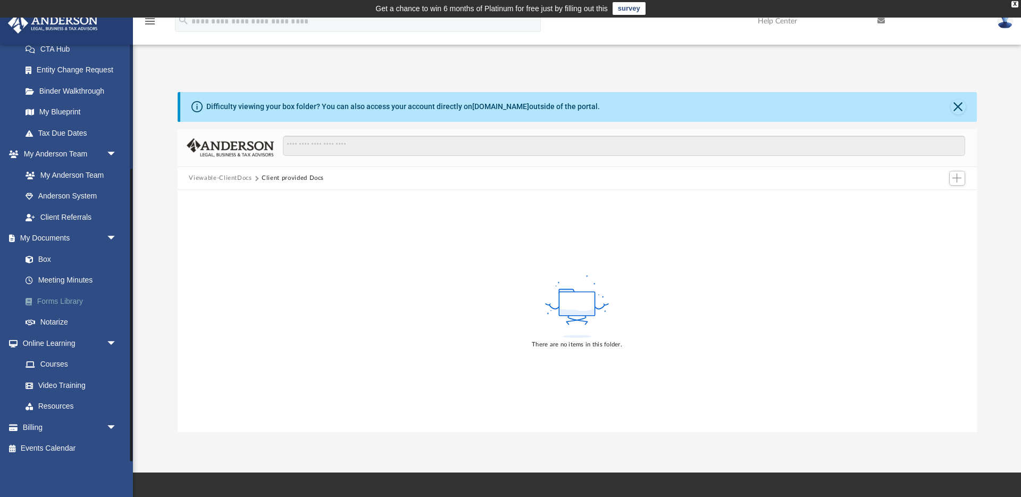
click at [60, 298] on link "Forms Library" at bounding box center [74, 300] width 118 height 21
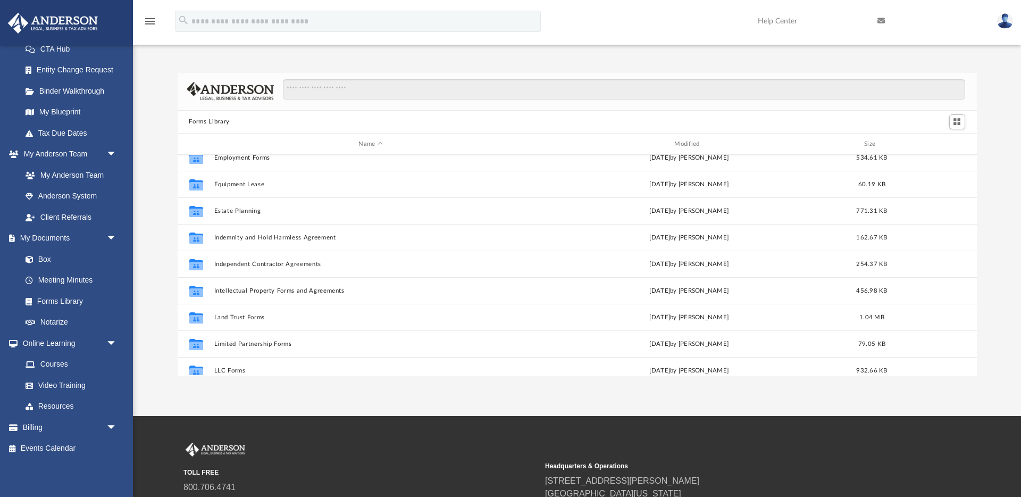
scroll to position [306, 0]
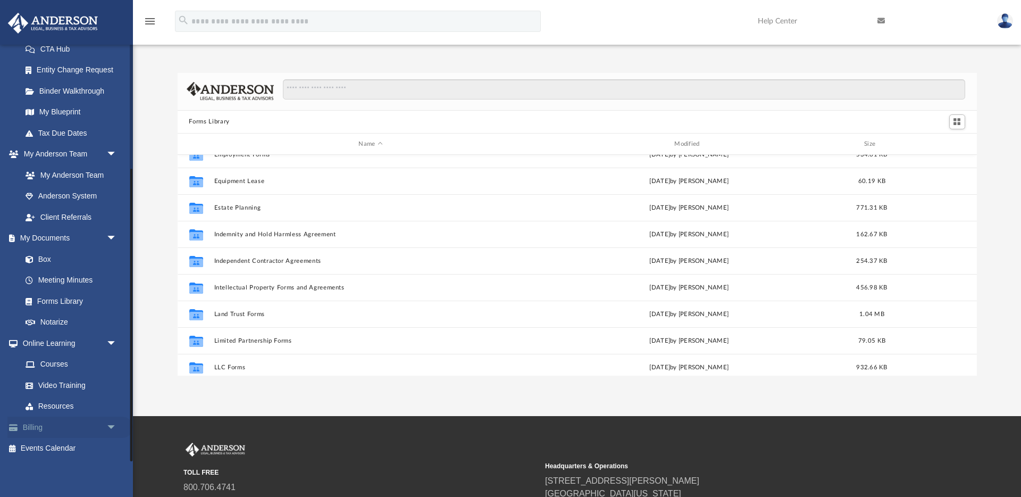
click at [112, 426] on span "arrow_drop_down" at bounding box center [116, 428] width 21 height 22
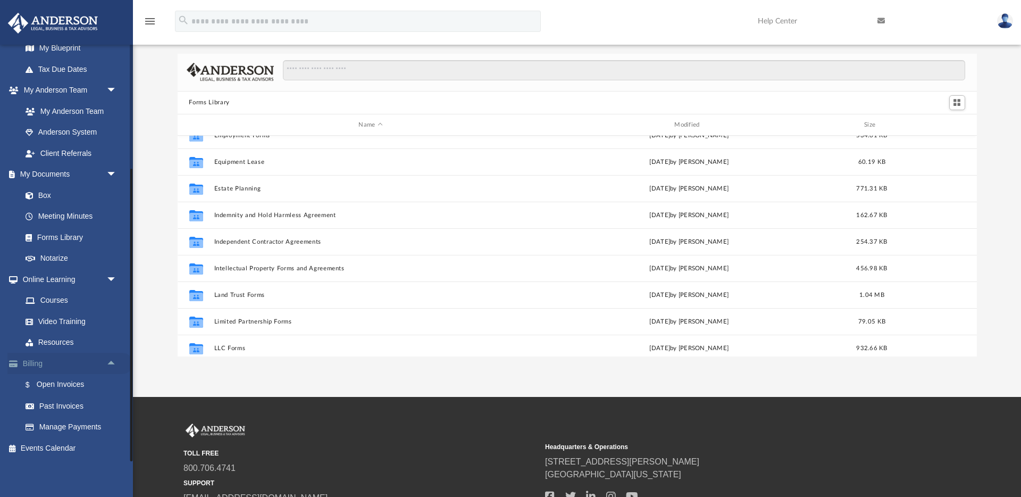
scroll to position [31, 0]
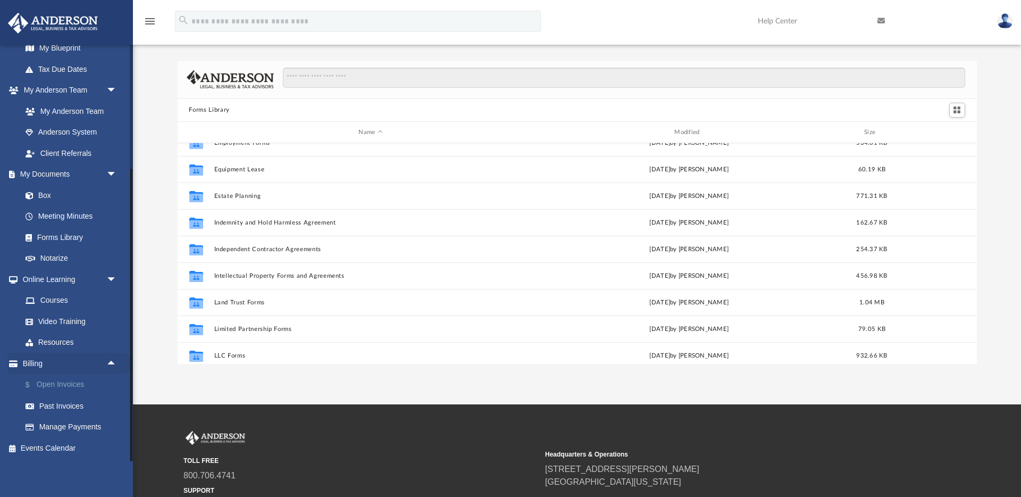
click at [71, 384] on link "$ Open Invoices" at bounding box center [74, 385] width 118 height 22
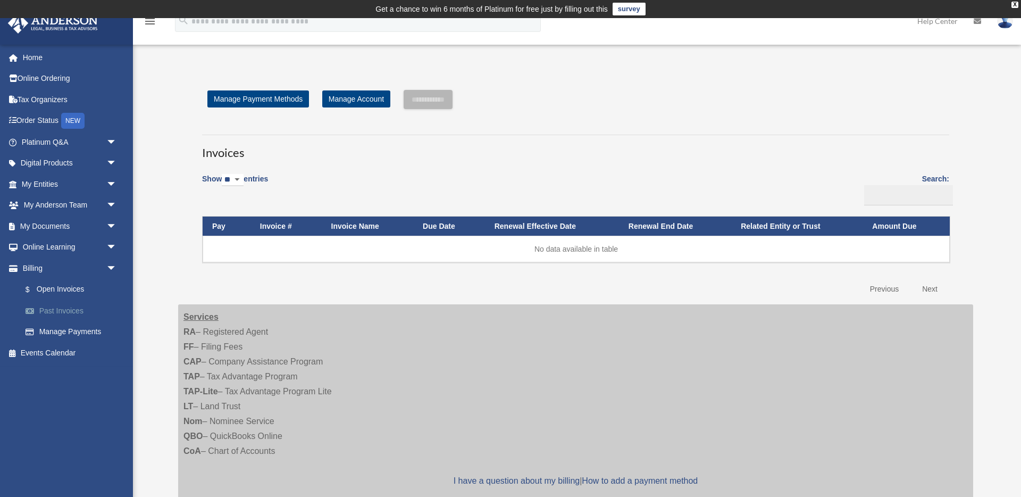
click at [59, 313] on link "Past Invoices" at bounding box center [74, 310] width 118 height 21
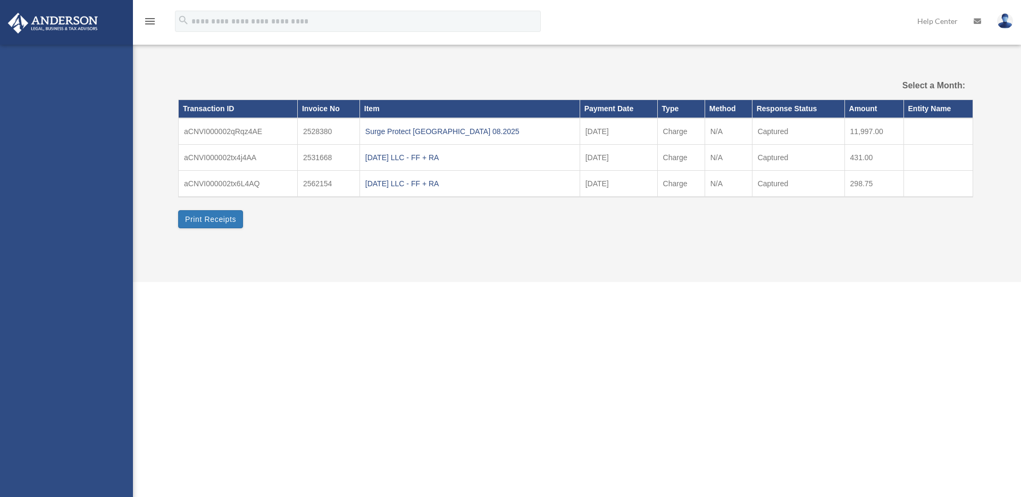
select select
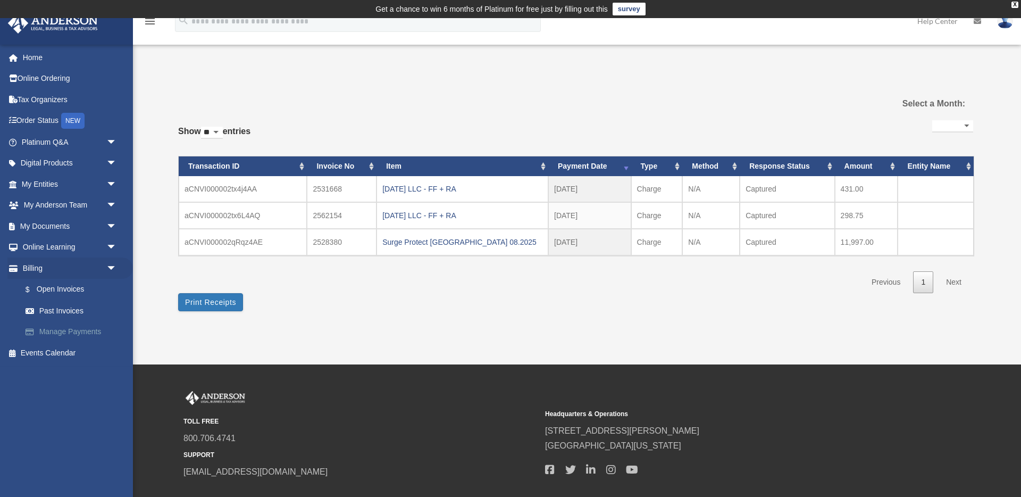
click at [62, 330] on link "Manage Payments" at bounding box center [74, 331] width 118 height 21
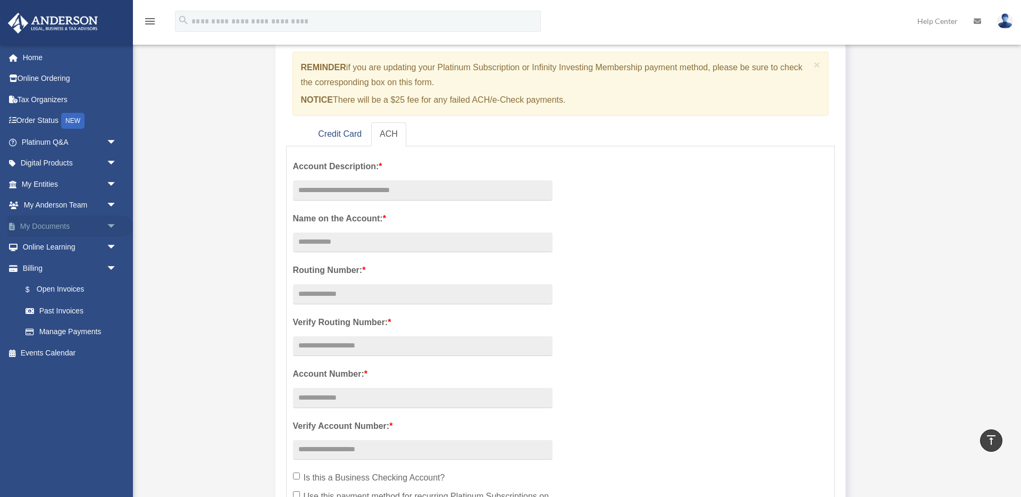
scroll to position [115, 0]
click at [108, 160] on span "arrow_drop_down" at bounding box center [116, 164] width 21 height 22
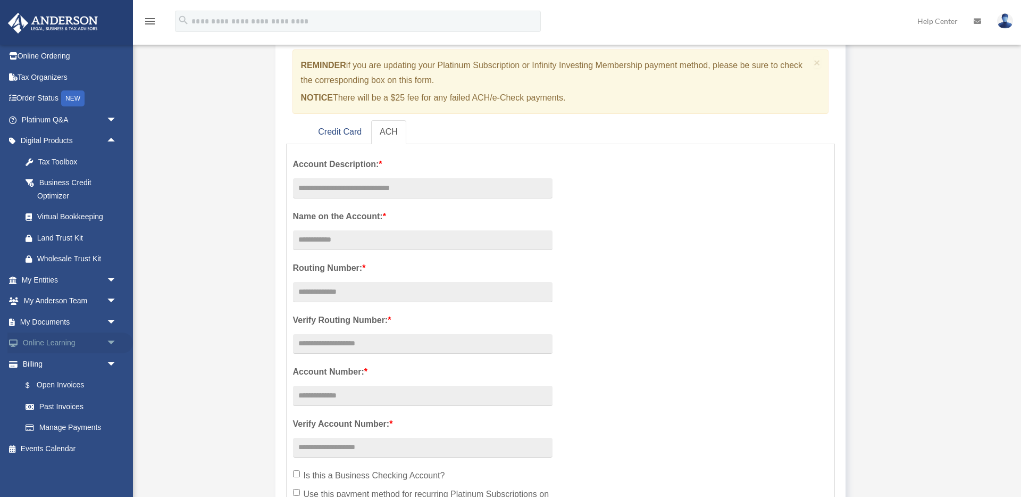
scroll to position [23, 0]
click at [110, 340] on span "arrow_drop_down" at bounding box center [116, 343] width 21 height 22
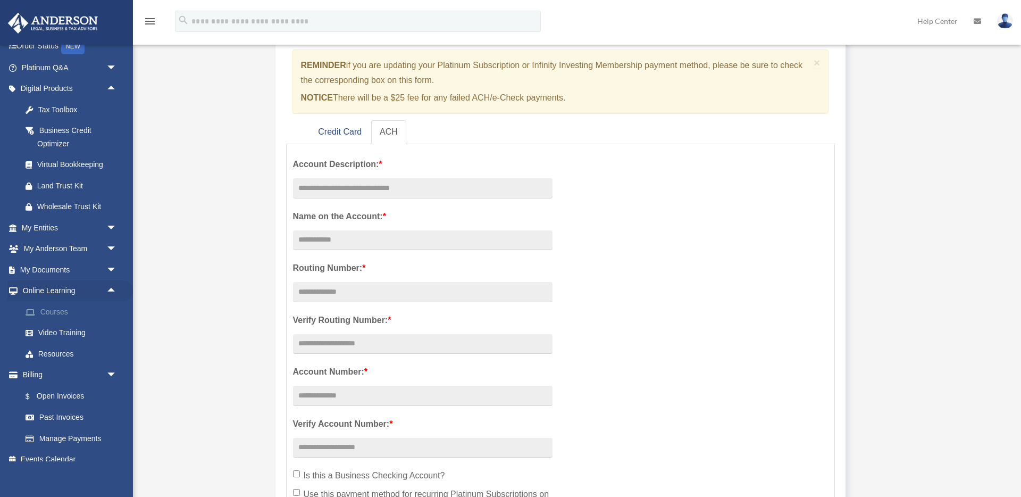
scroll to position [82, 0]
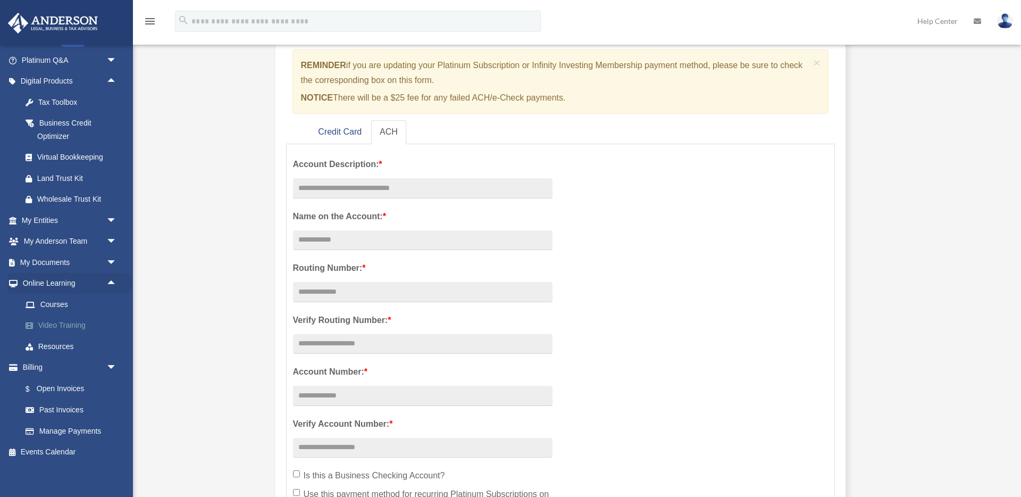
click at [47, 324] on link "Video Training" at bounding box center [74, 325] width 118 height 21
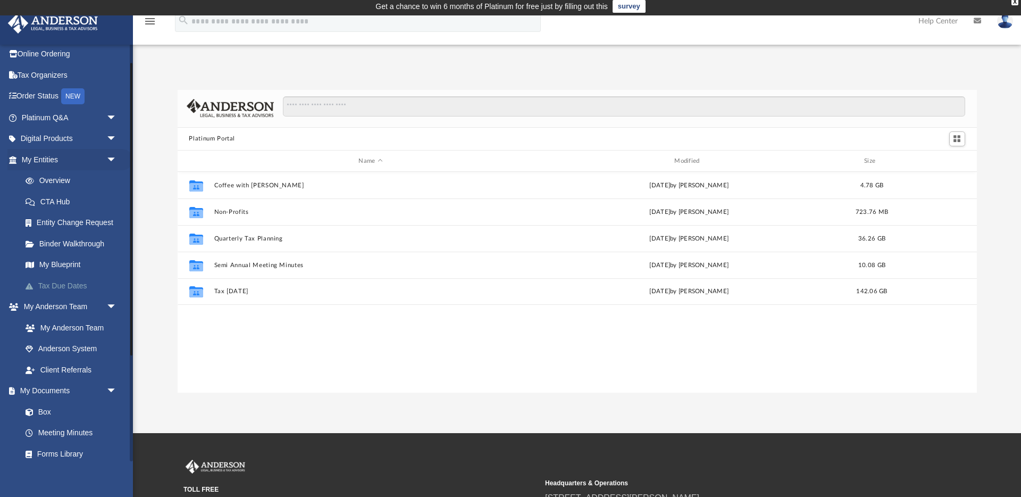
scroll to position [27, 0]
click at [68, 323] on link "My Anderson Team" at bounding box center [74, 325] width 118 height 21
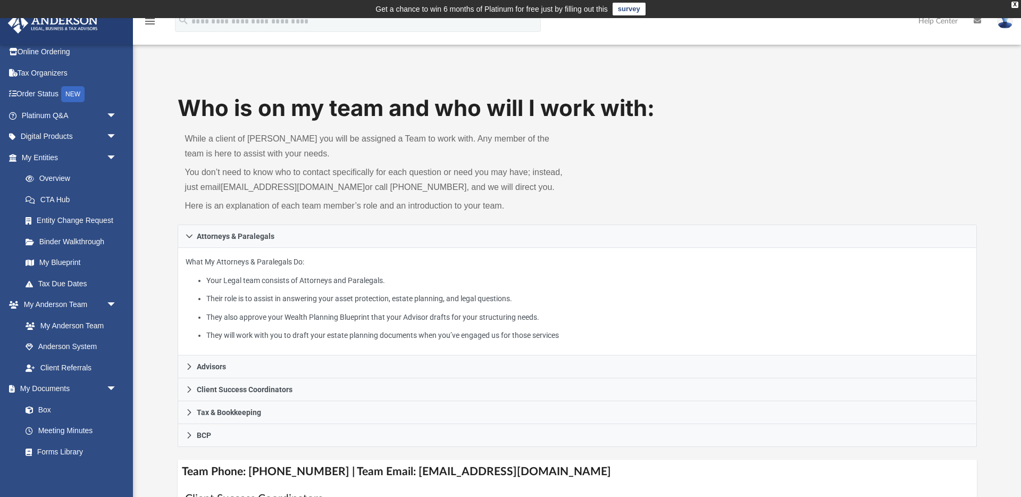
click at [1009, 23] on img at bounding box center [1005, 20] width 16 height 15
click at [832, 73] on link "Reset Password" at bounding box center [846, 71] width 106 height 22
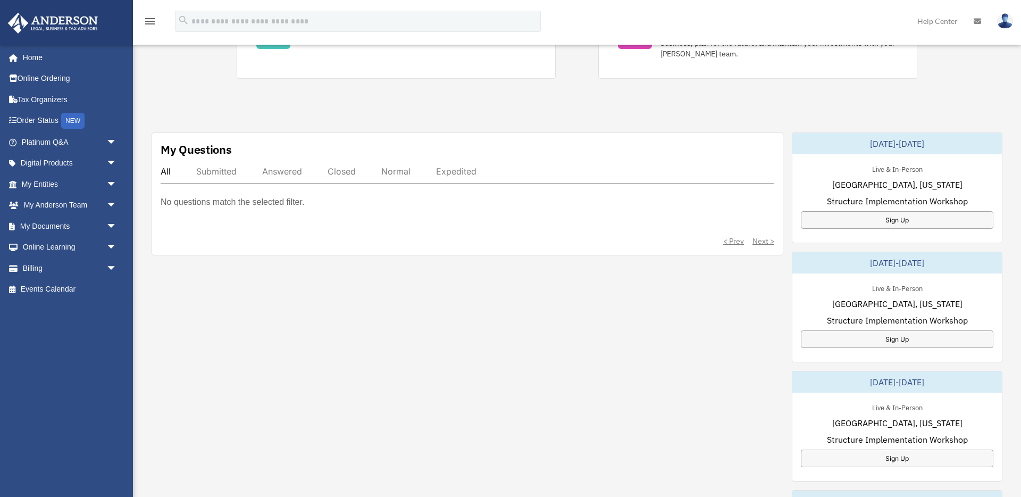
scroll to position [292, 0]
